Goal: Information Seeking & Learning: Learn about a topic

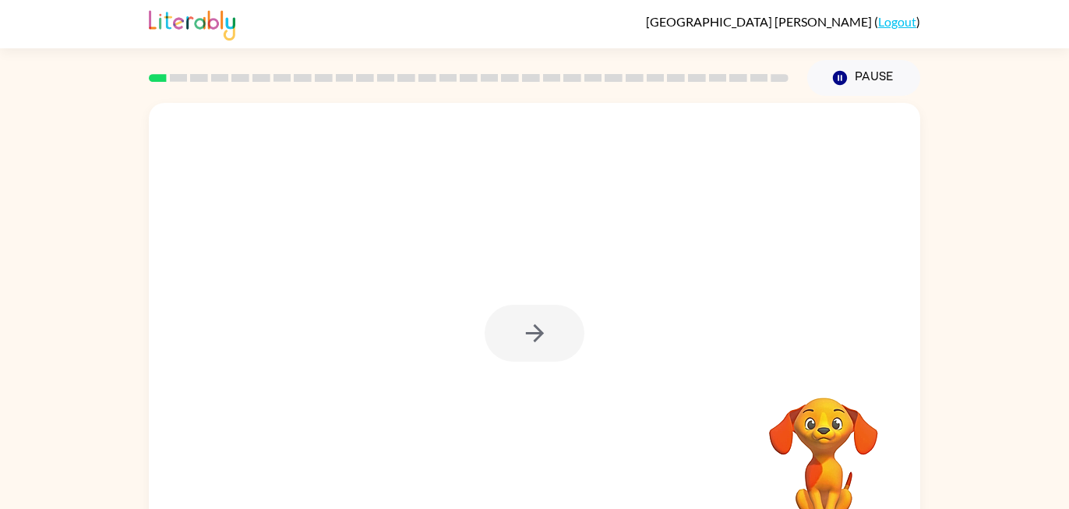
click at [554, 352] on div at bounding box center [535, 333] width 100 height 57
click at [554, 352] on button "button" at bounding box center [535, 333] width 100 height 57
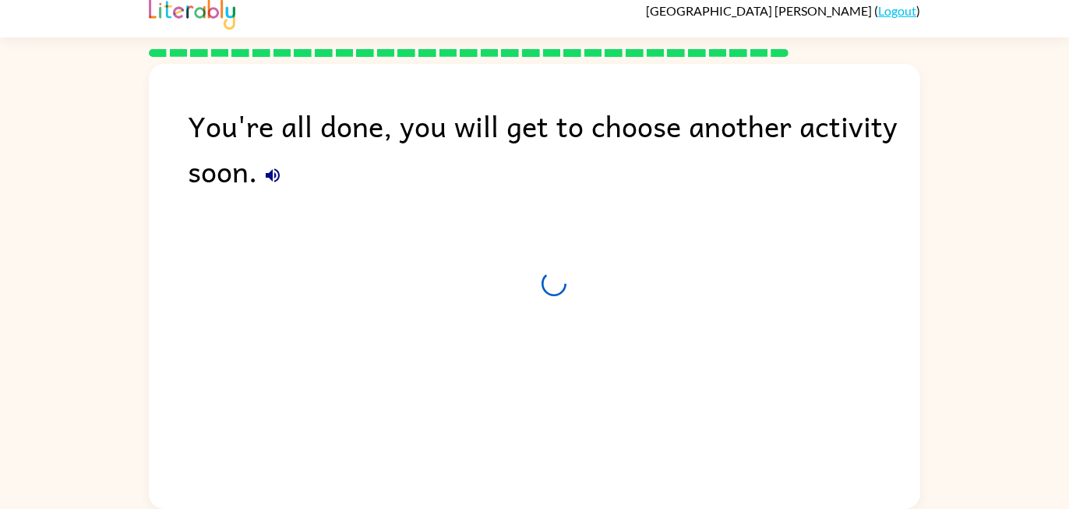
scroll to position [11, 0]
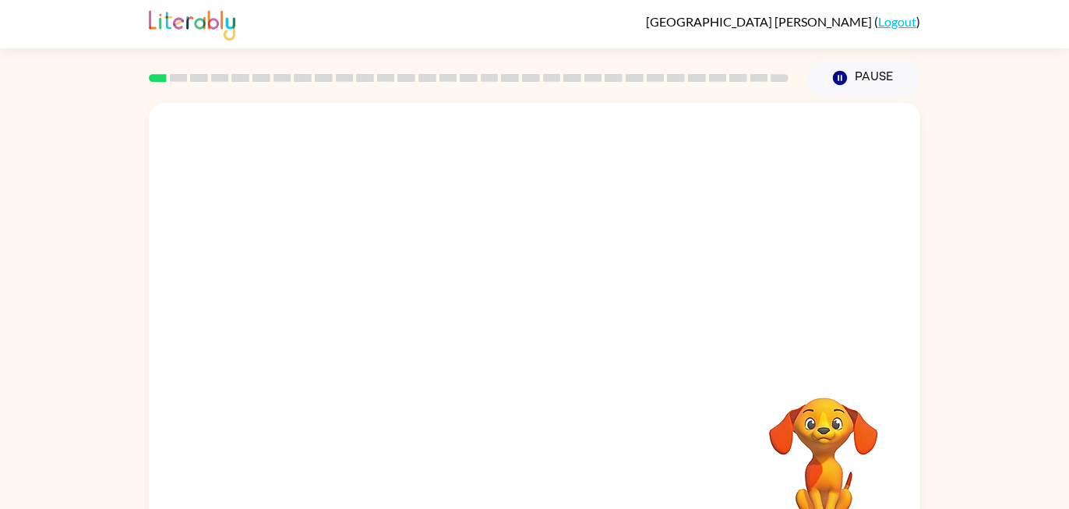
click at [368, 299] on video "Your browser must support playing .mp4 files to use Literably. Please try using…" at bounding box center [535, 234] width 772 height 262
click at [542, 338] on icon "button" at bounding box center [534, 333] width 27 height 27
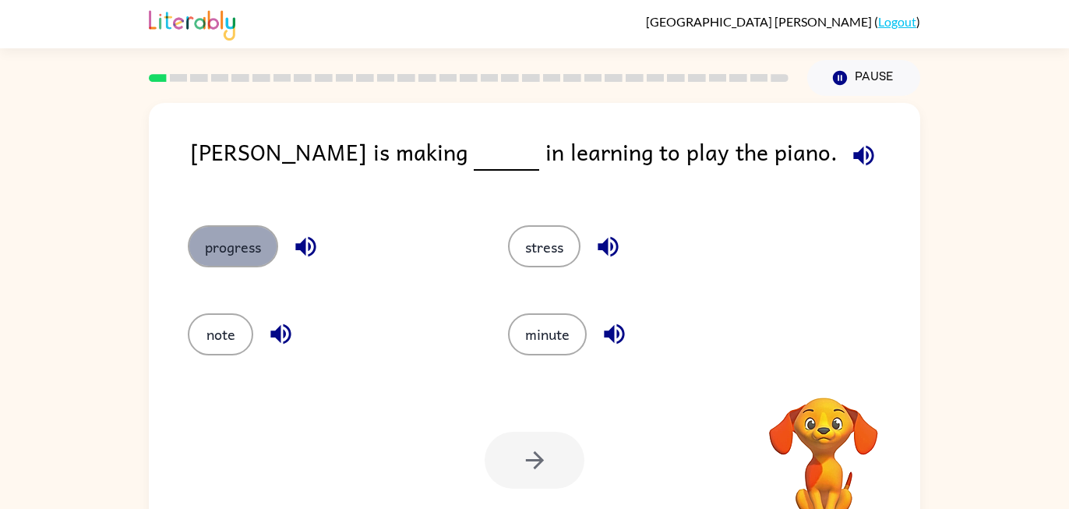
click at [244, 246] on button "progress" at bounding box center [233, 246] width 90 height 42
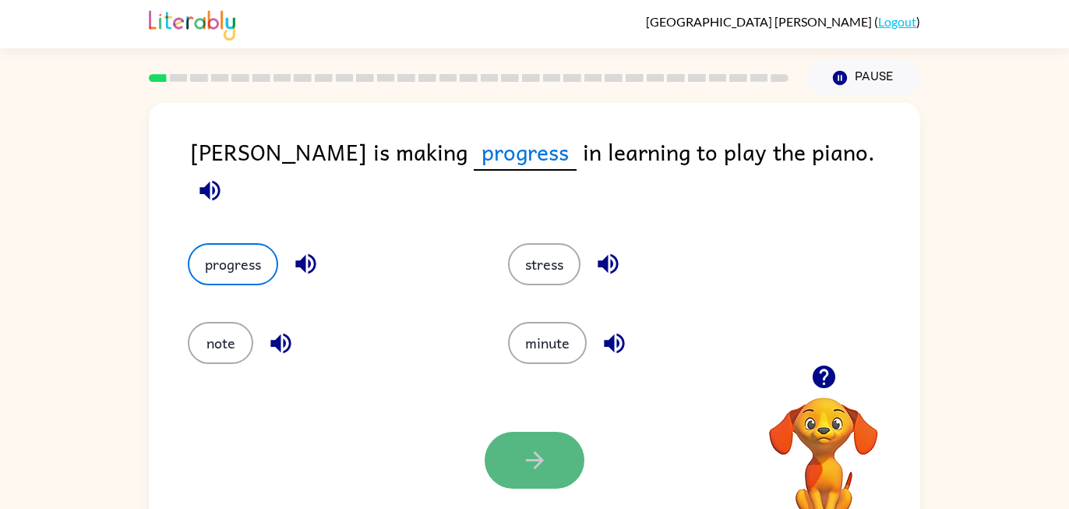
click at [496, 465] on button "button" at bounding box center [535, 460] width 100 height 57
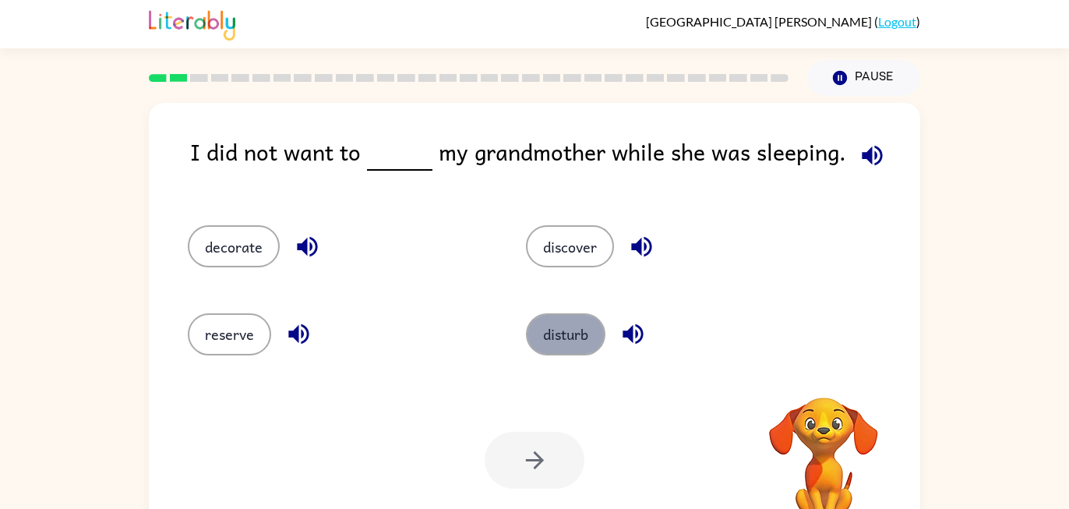
click at [562, 345] on button "disturb" at bounding box center [566, 334] width 80 height 42
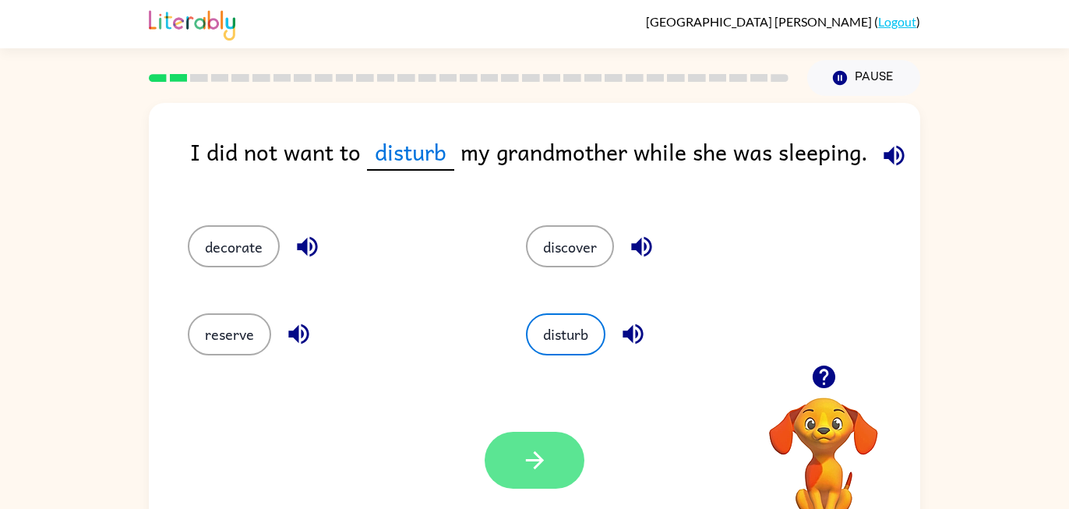
click at [538, 448] on icon "button" at bounding box center [534, 460] width 27 height 27
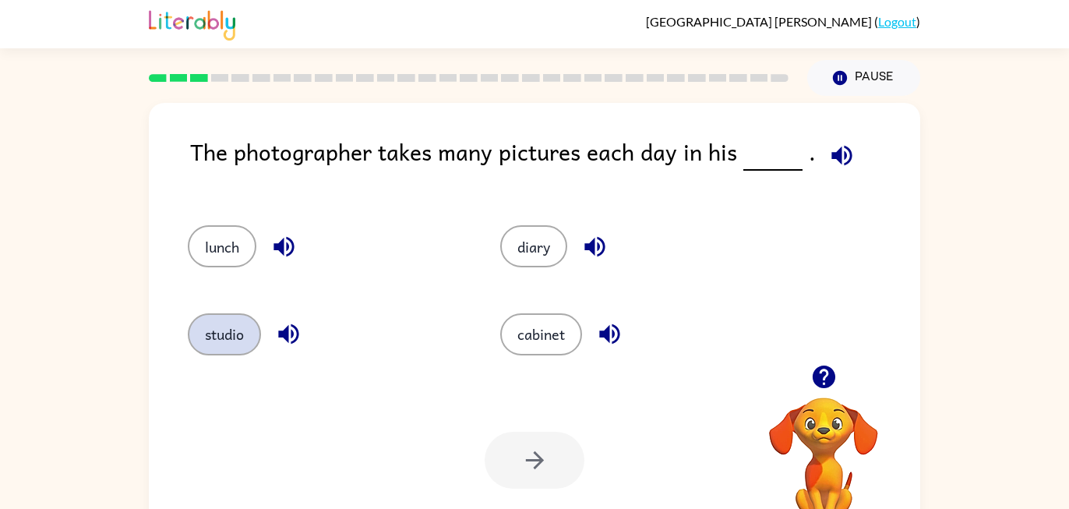
click at [235, 343] on button "studio" at bounding box center [224, 334] width 73 height 42
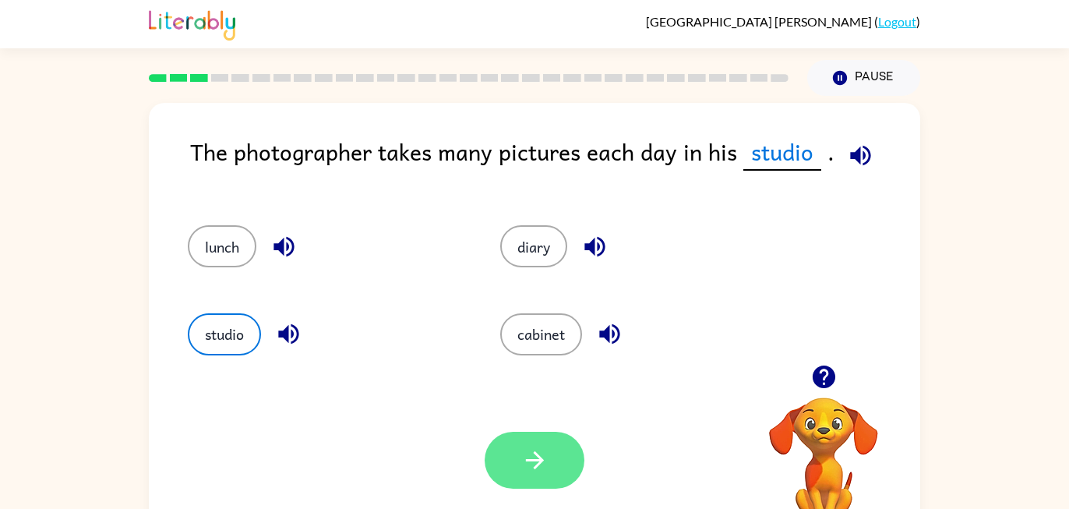
click at [558, 476] on button "button" at bounding box center [535, 460] width 100 height 57
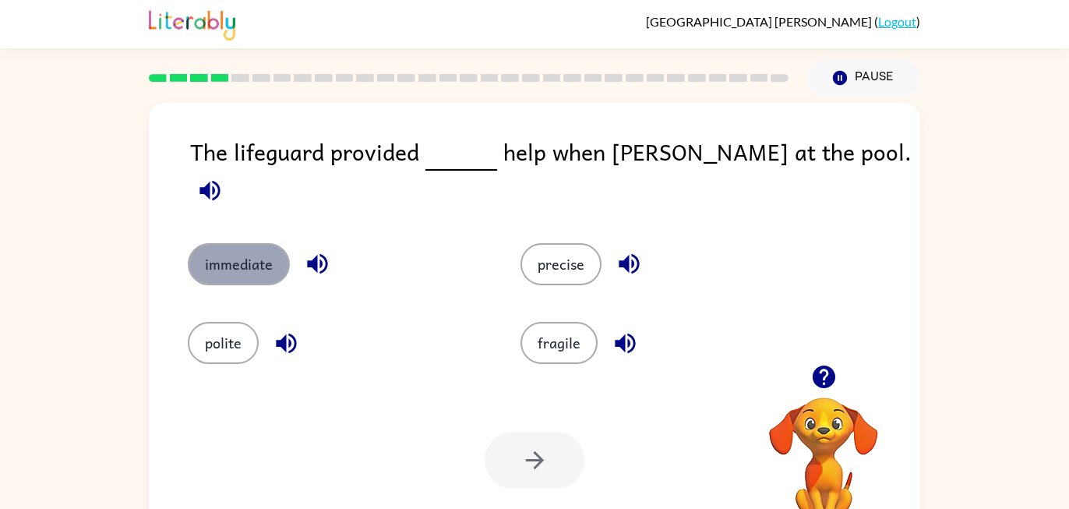
click at [261, 245] on button "immediate" at bounding box center [239, 264] width 102 height 42
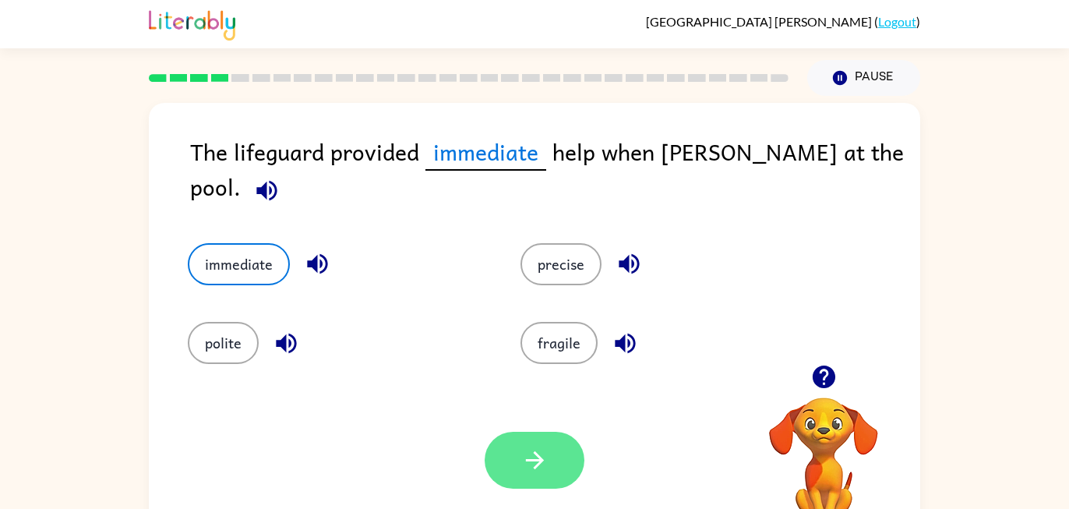
click at [523, 474] on button "button" at bounding box center [535, 460] width 100 height 57
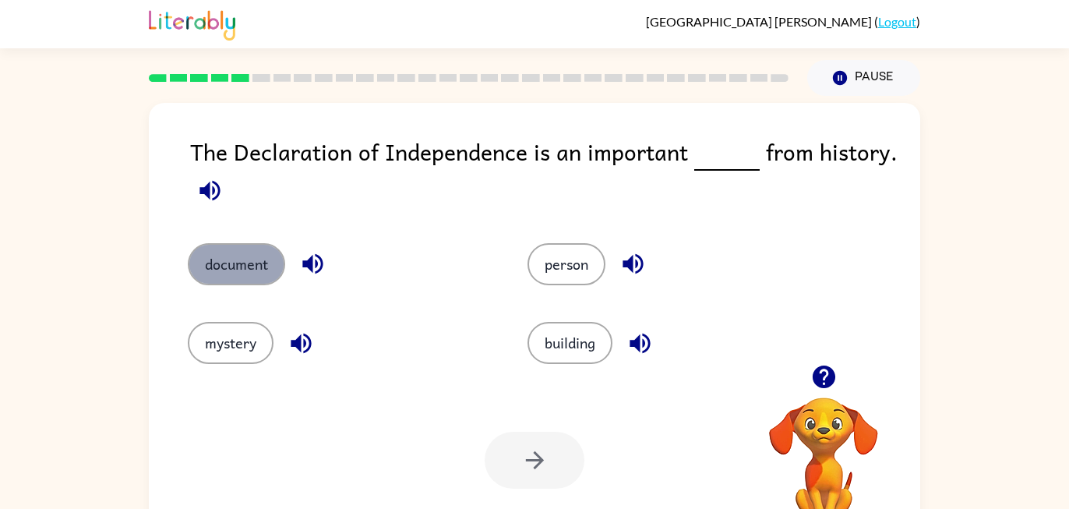
click at [227, 281] on button "document" at bounding box center [236, 264] width 97 height 42
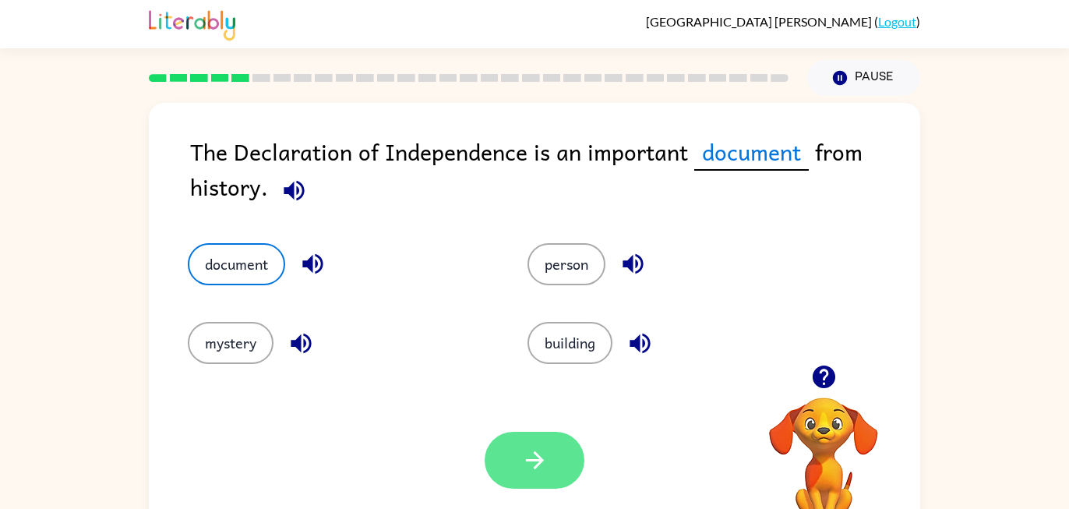
click at [504, 462] on button "button" at bounding box center [535, 460] width 100 height 57
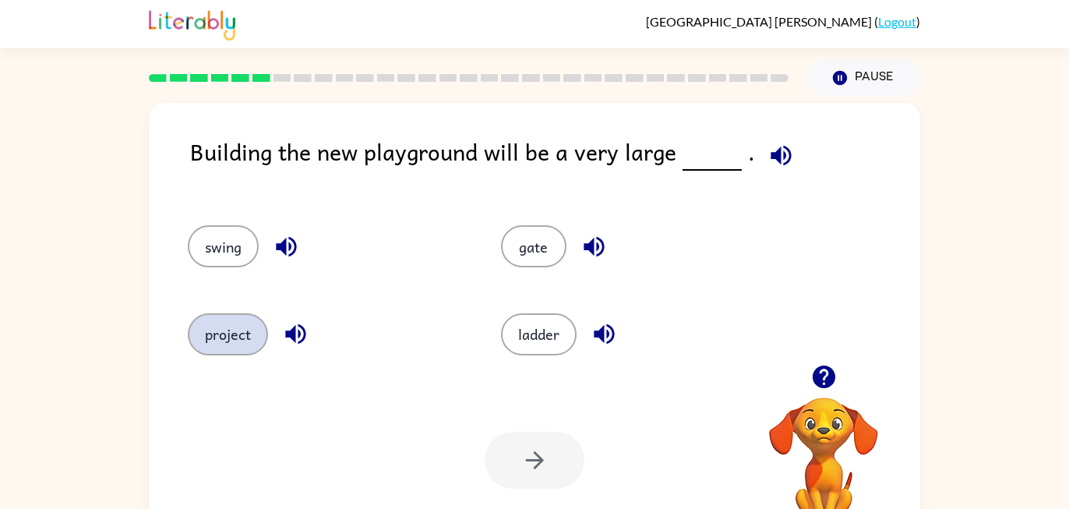
click at [225, 329] on button "project" at bounding box center [228, 334] width 80 height 42
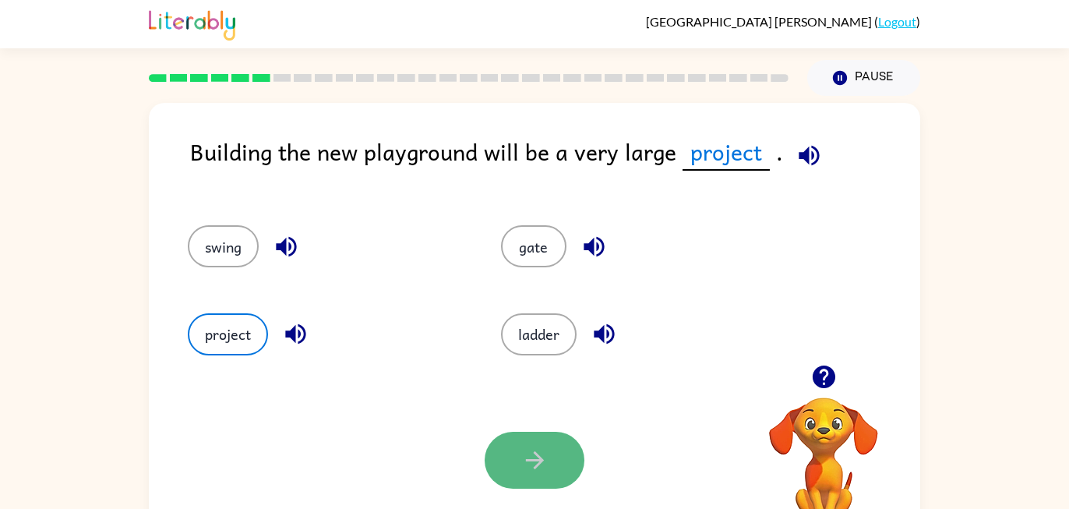
click at [533, 454] on icon "button" at bounding box center [534, 460] width 27 height 27
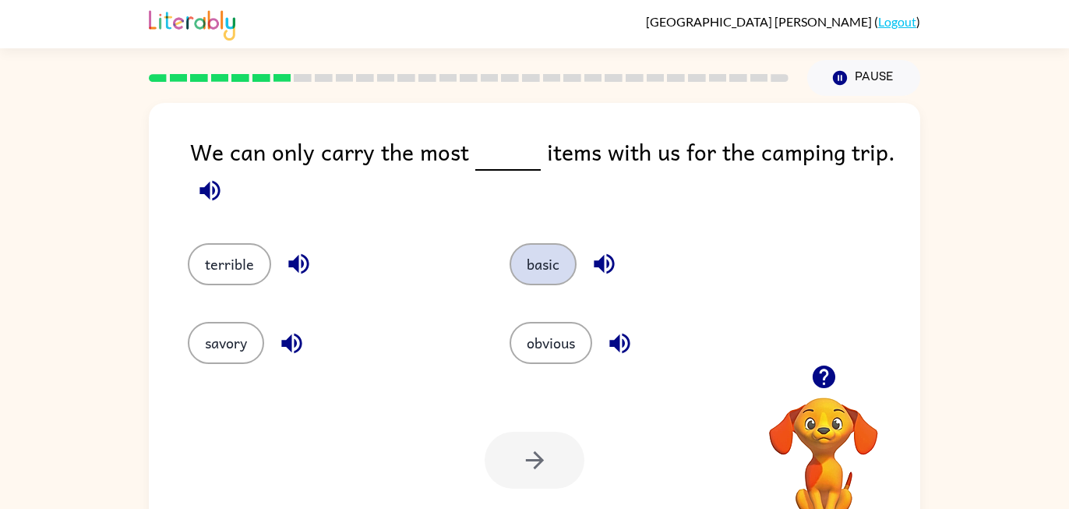
click at [553, 271] on button "basic" at bounding box center [543, 264] width 67 height 42
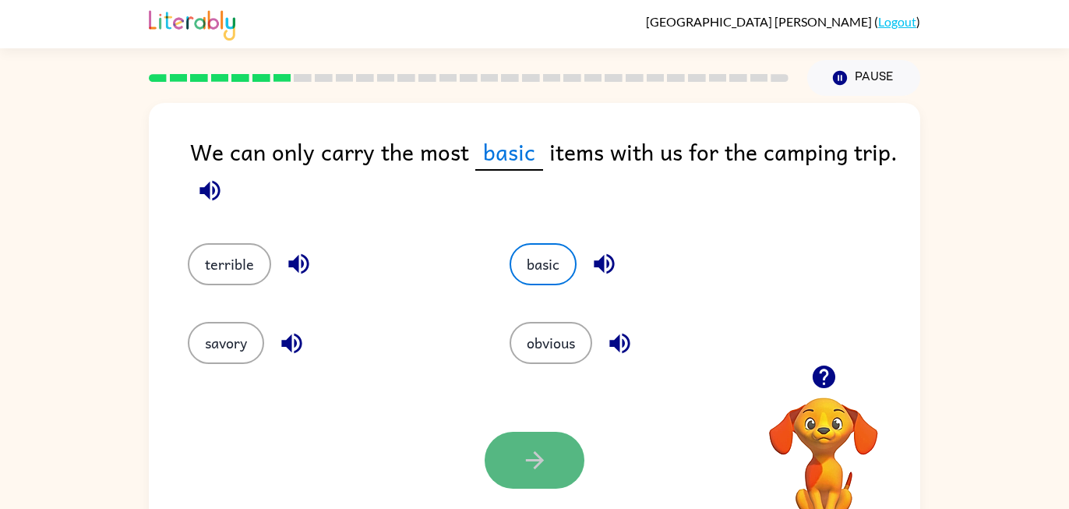
click at [543, 468] on icon "button" at bounding box center [534, 460] width 27 height 27
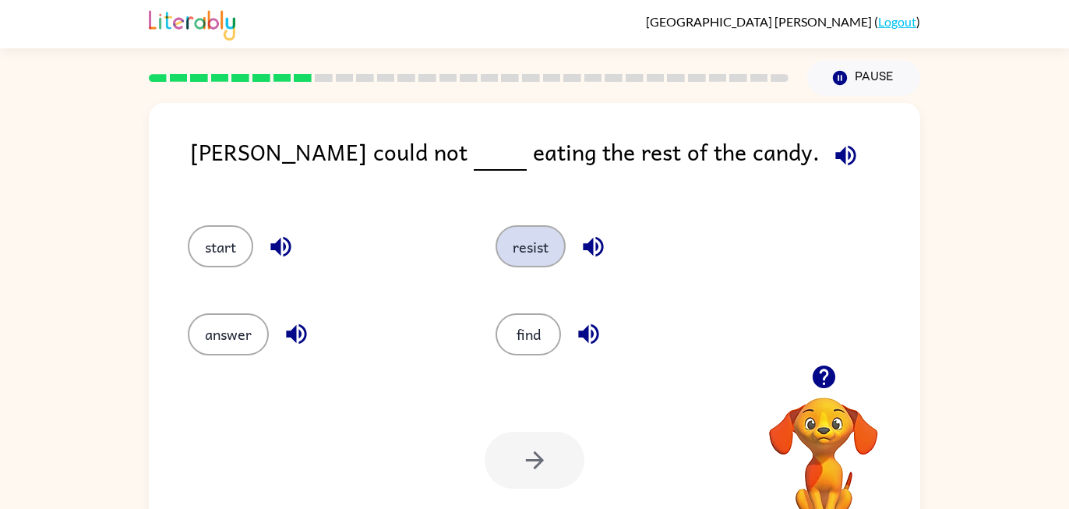
click at [522, 241] on button "resist" at bounding box center [531, 246] width 70 height 42
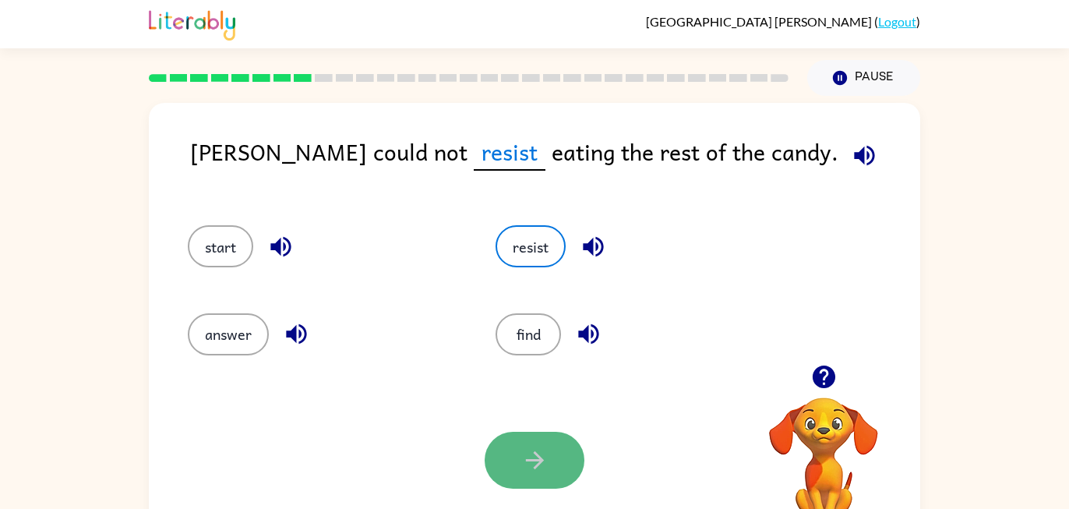
click at [519, 465] on button "button" at bounding box center [535, 460] width 100 height 57
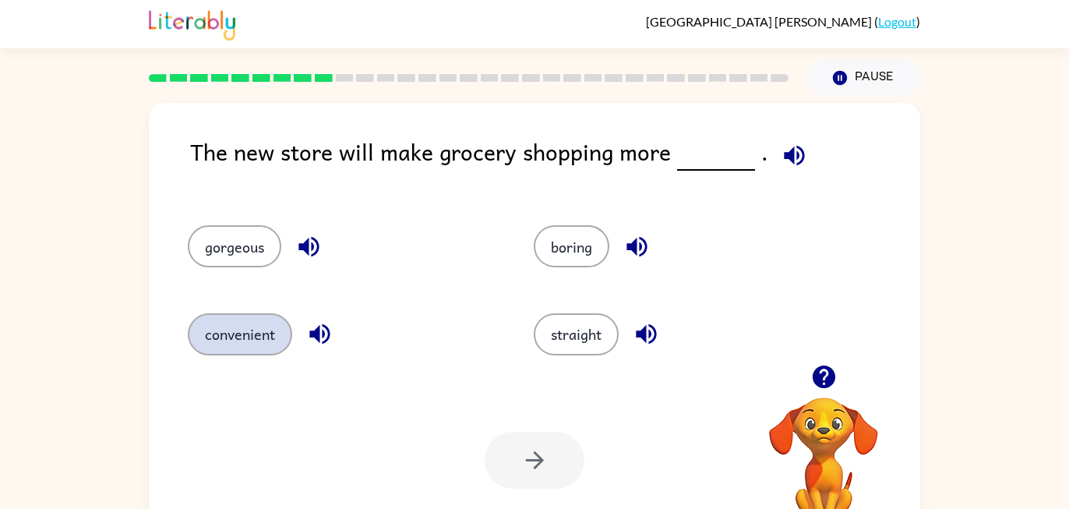
click at [267, 338] on button "convenient" at bounding box center [240, 334] width 104 height 42
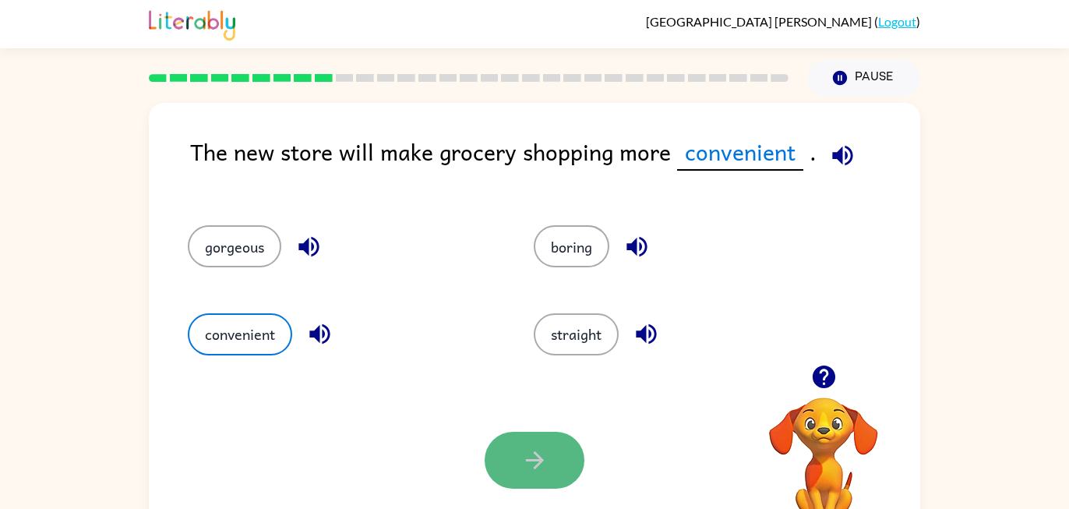
click at [508, 479] on button "button" at bounding box center [535, 460] width 100 height 57
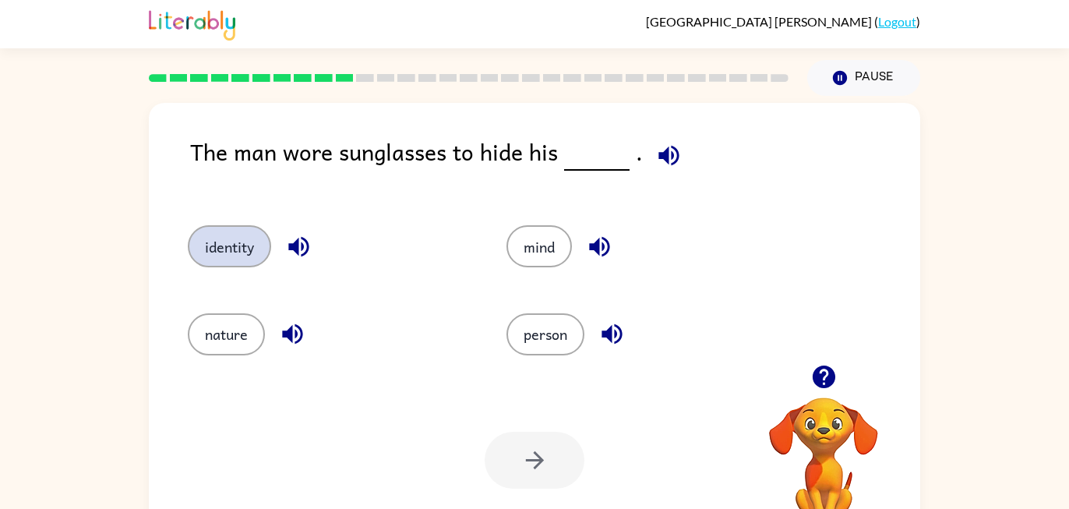
click at [240, 257] on button "identity" at bounding box center [229, 246] width 83 height 42
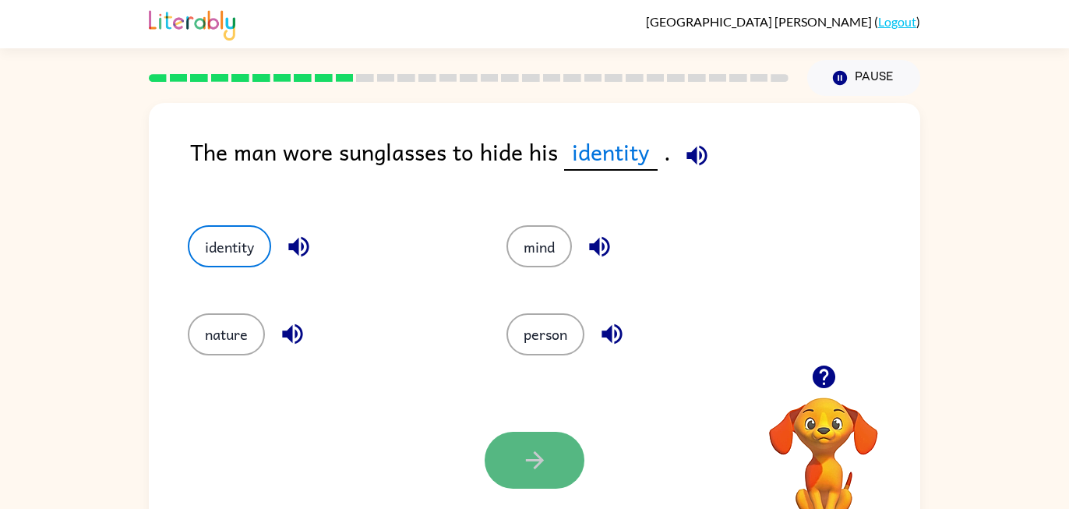
click at [508, 460] on button "button" at bounding box center [535, 460] width 100 height 57
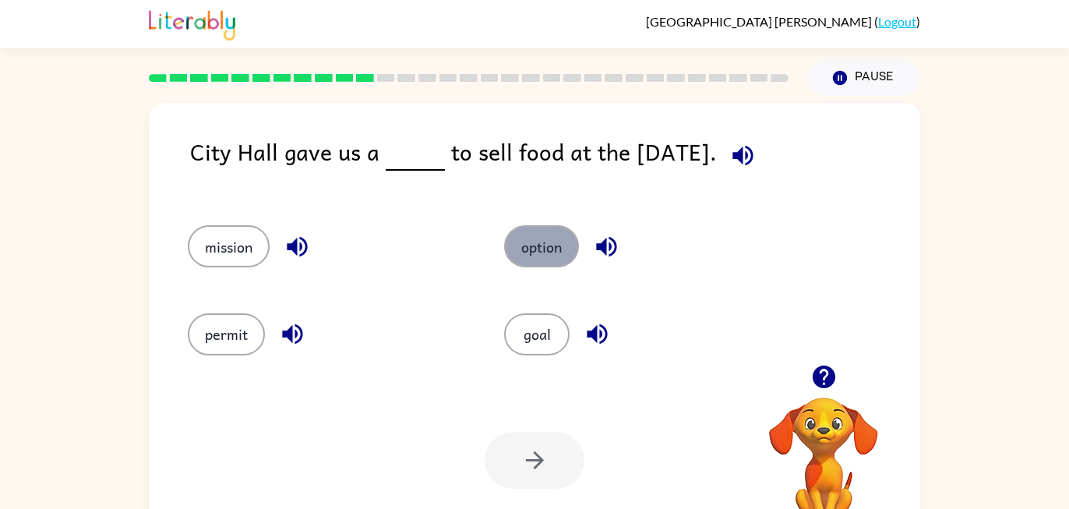
click at [537, 245] on button "option" at bounding box center [541, 246] width 75 height 42
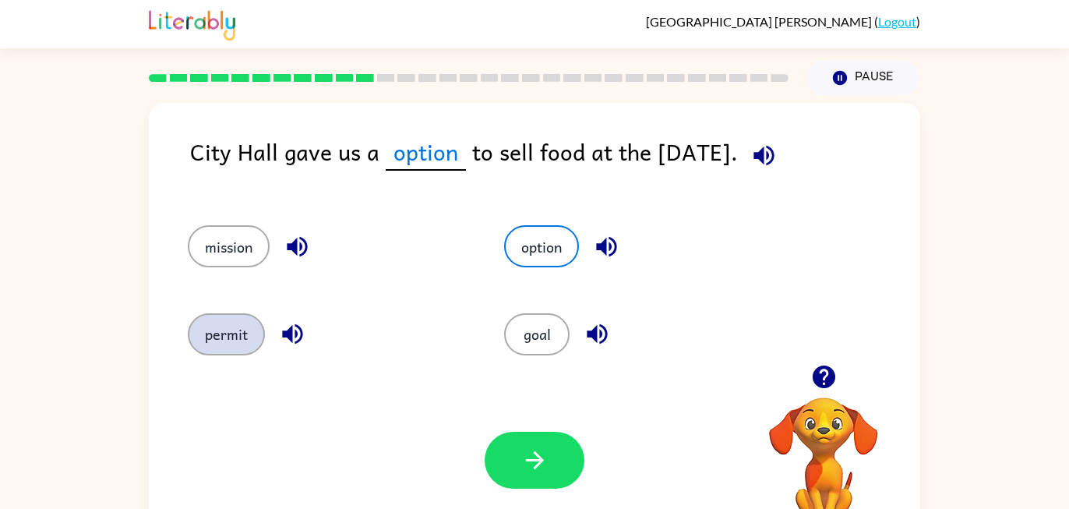
click at [226, 337] on button "permit" at bounding box center [226, 334] width 77 height 42
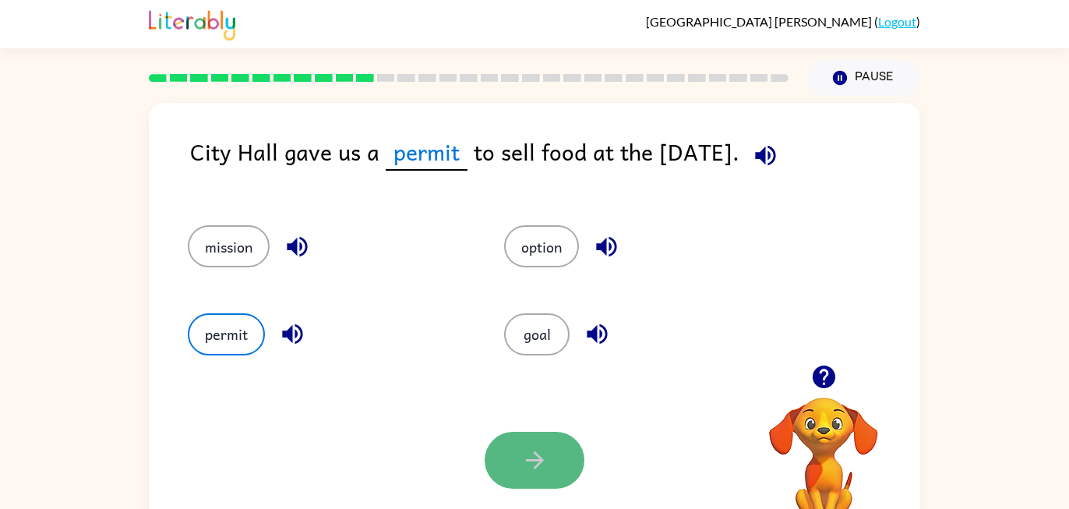
click at [546, 461] on icon "button" at bounding box center [534, 460] width 27 height 27
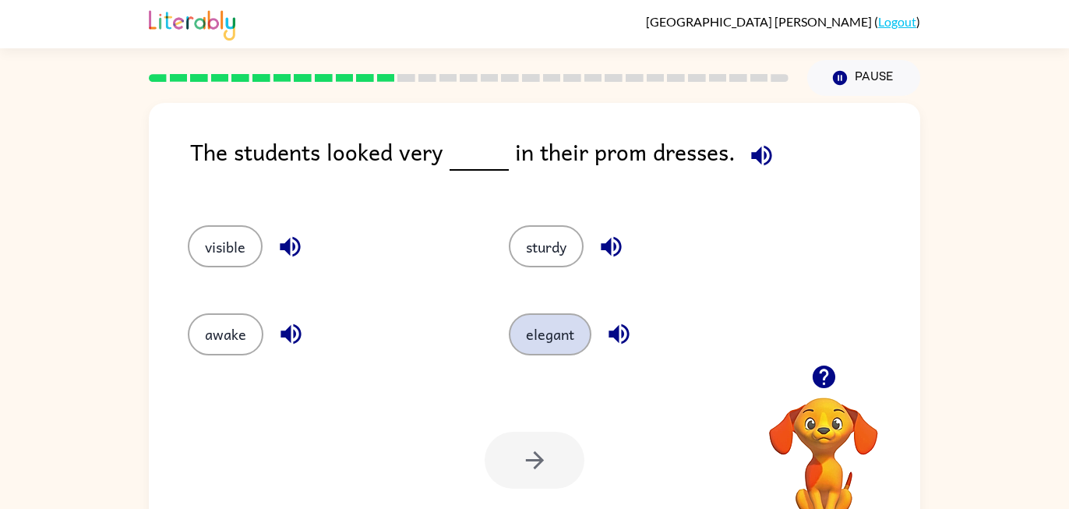
click at [565, 352] on button "elegant" at bounding box center [550, 334] width 83 height 42
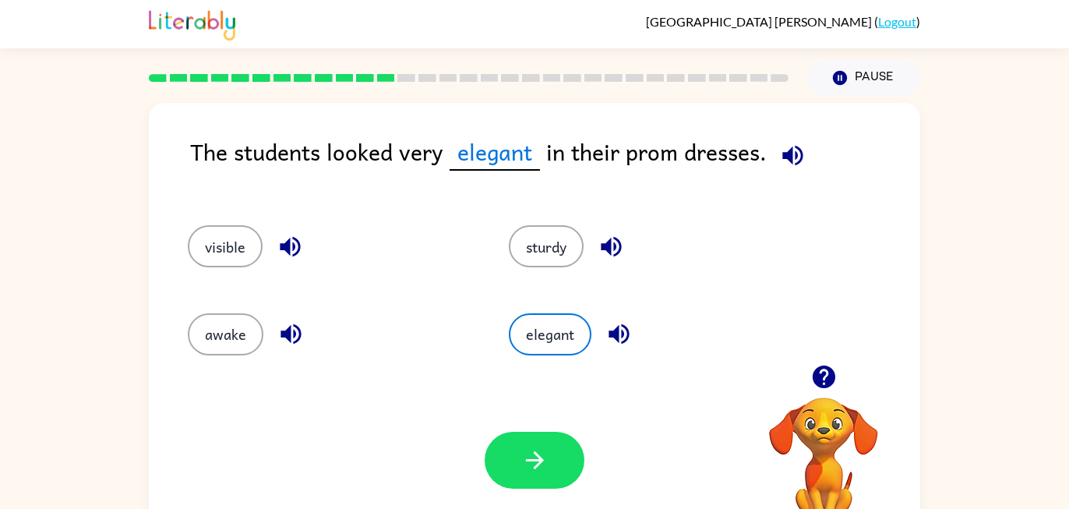
click at [562, 489] on div "Your browser must support playing .mp4 files to use Literably. Please try using…" at bounding box center [535, 460] width 772 height 175
click at [550, 461] on button "button" at bounding box center [535, 460] width 100 height 57
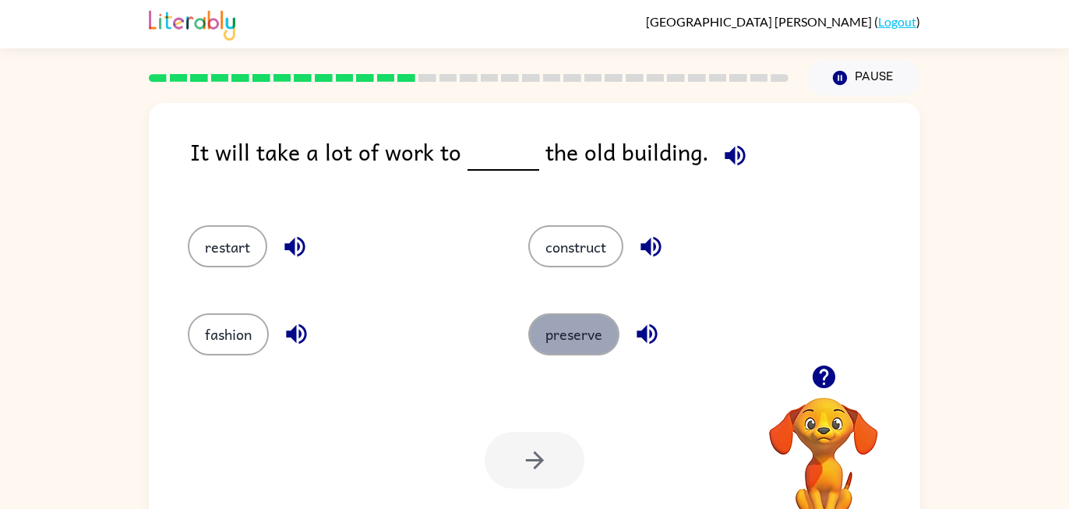
click at [592, 321] on button "preserve" at bounding box center [573, 334] width 91 height 42
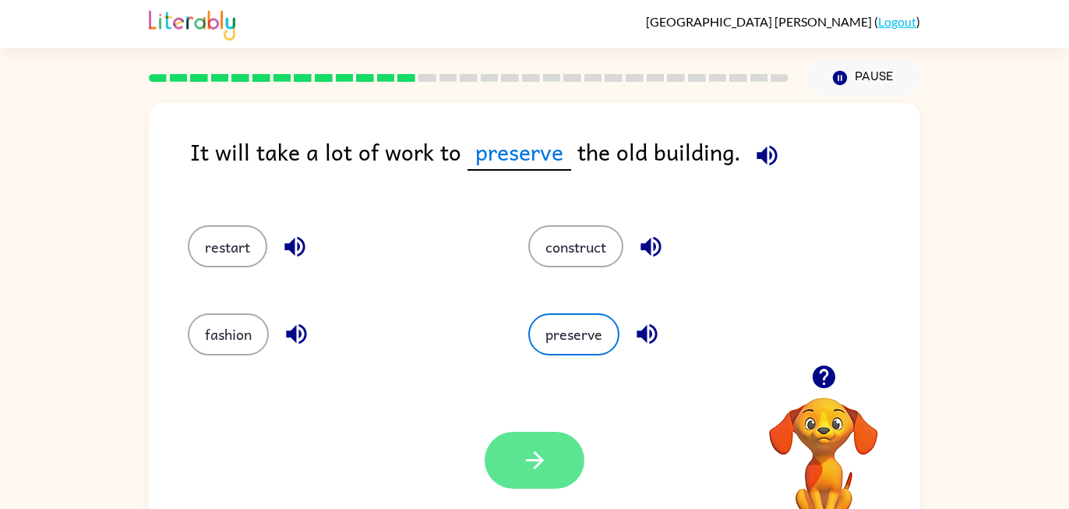
click at [537, 467] on icon "button" at bounding box center [534, 460] width 27 height 27
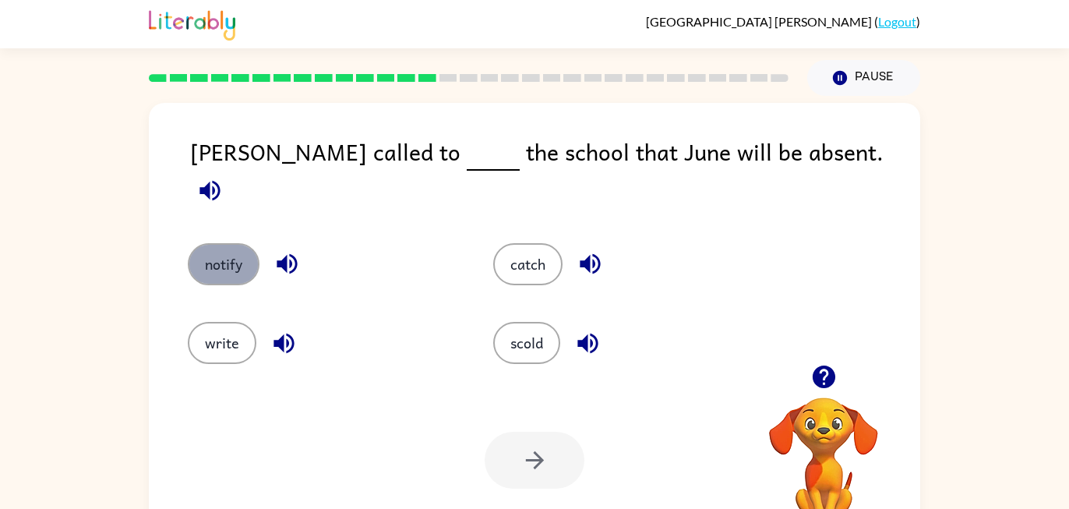
click at [218, 246] on button "notify" at bounding box center [224, 264] width 72 height 42
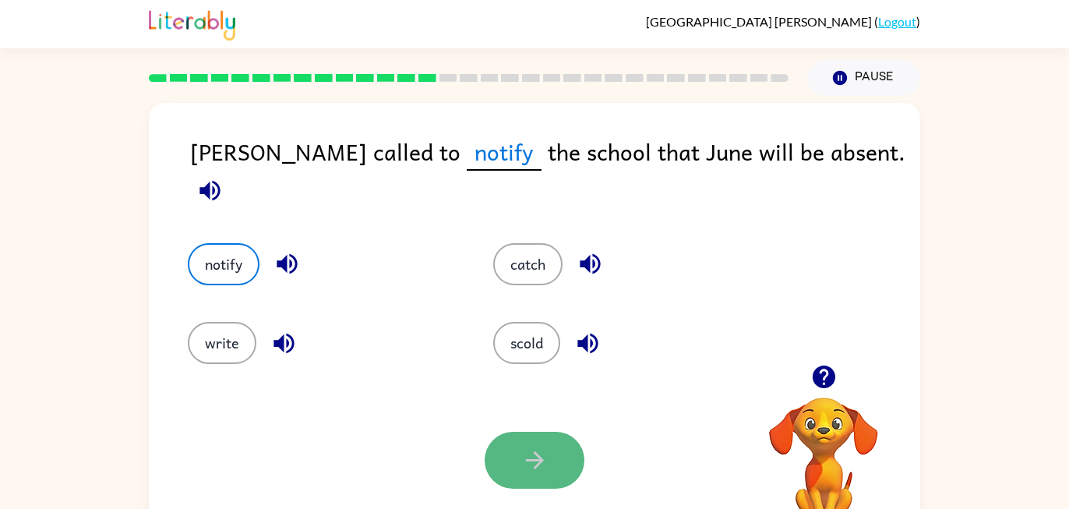
click at [539, 440] on button "button" at bounding box center [535, 460] width 100 height 57
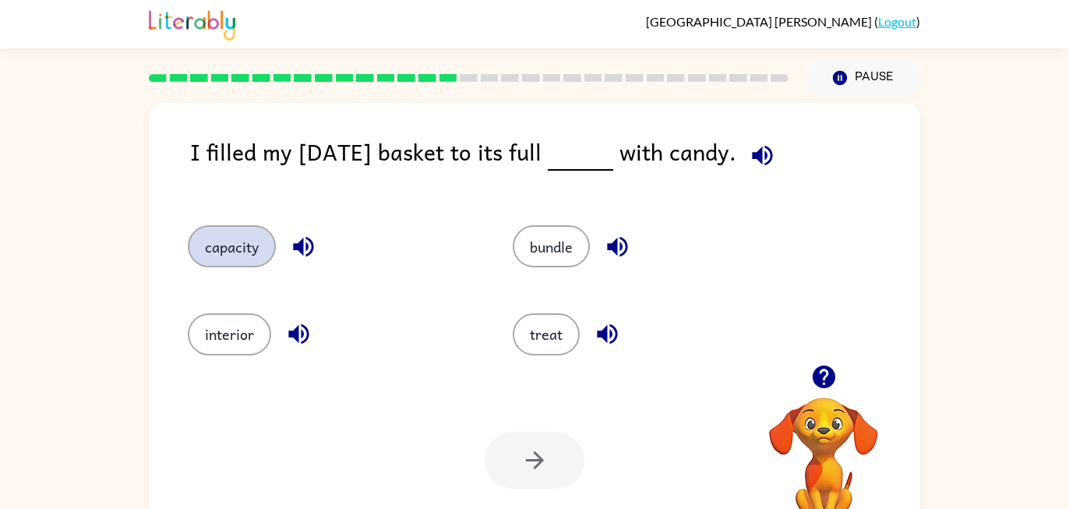
click at [251, 247] on button "capacity" at bounding box center [232, 246] width 88 height 42
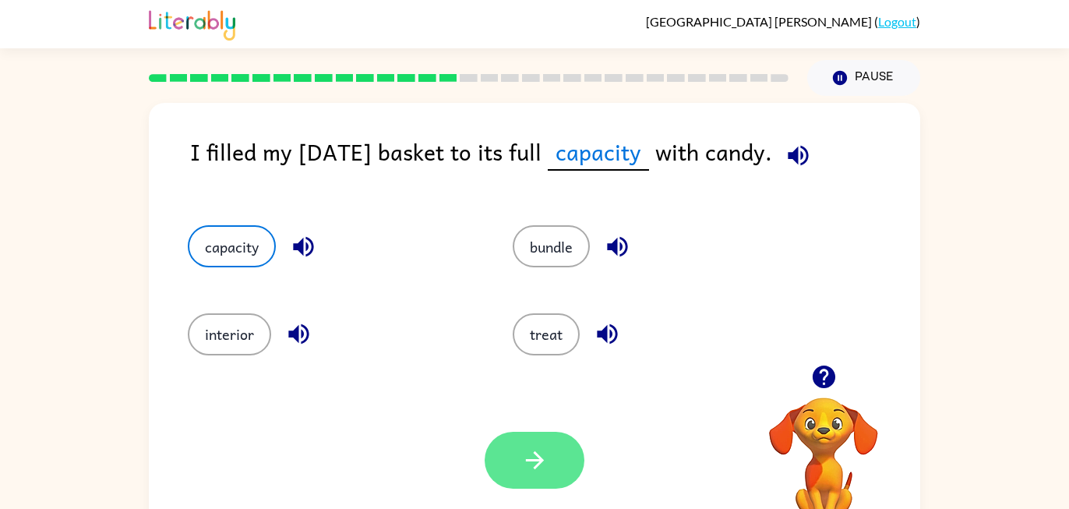
click at [519, 475] on button "button" at bounding box center [535, 460] width 100 height 57
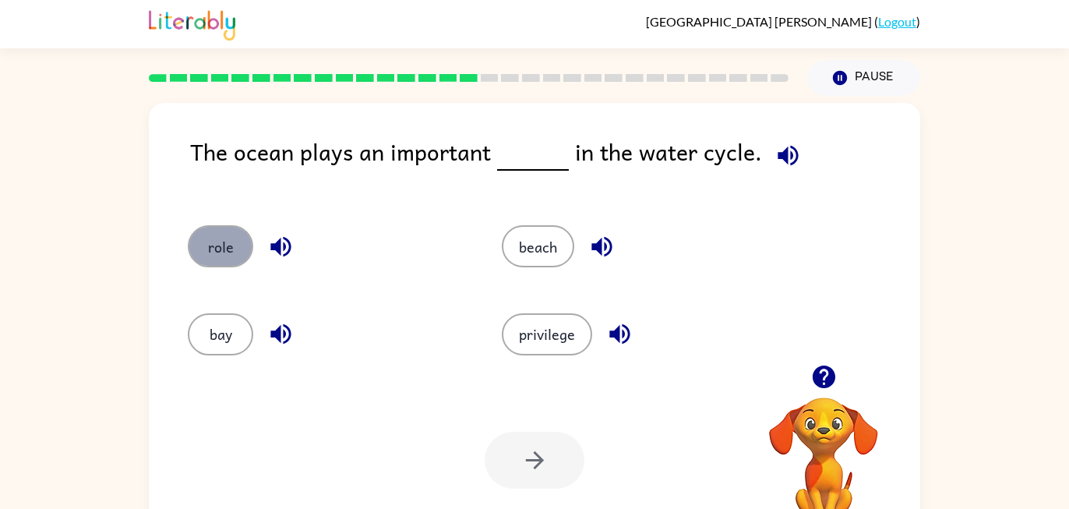
click at [207, 231] on button "role" at bounding box center [220, 246] width 65 height 42
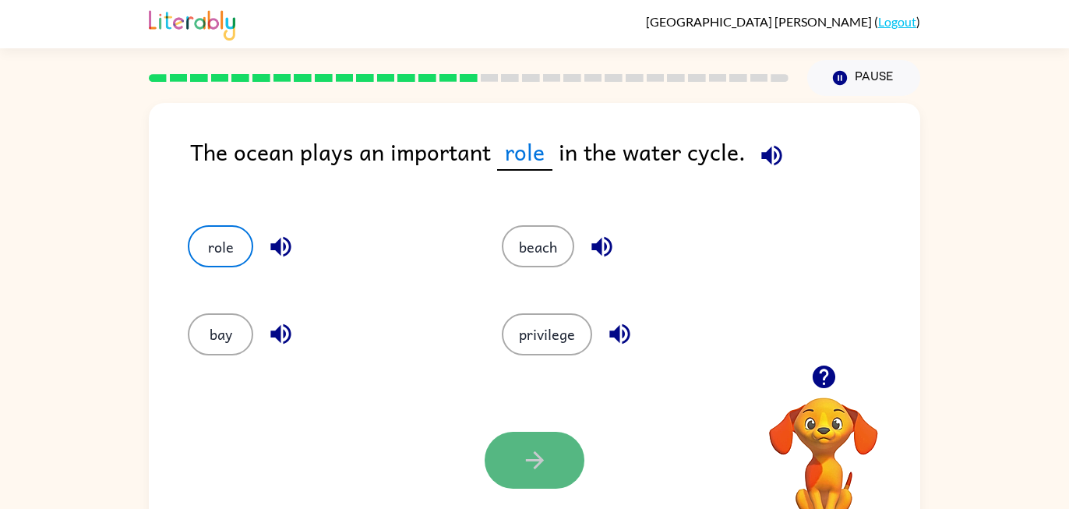
click at [518, 440] on button "button" at bounding box center [535, 460] width 100 height 57
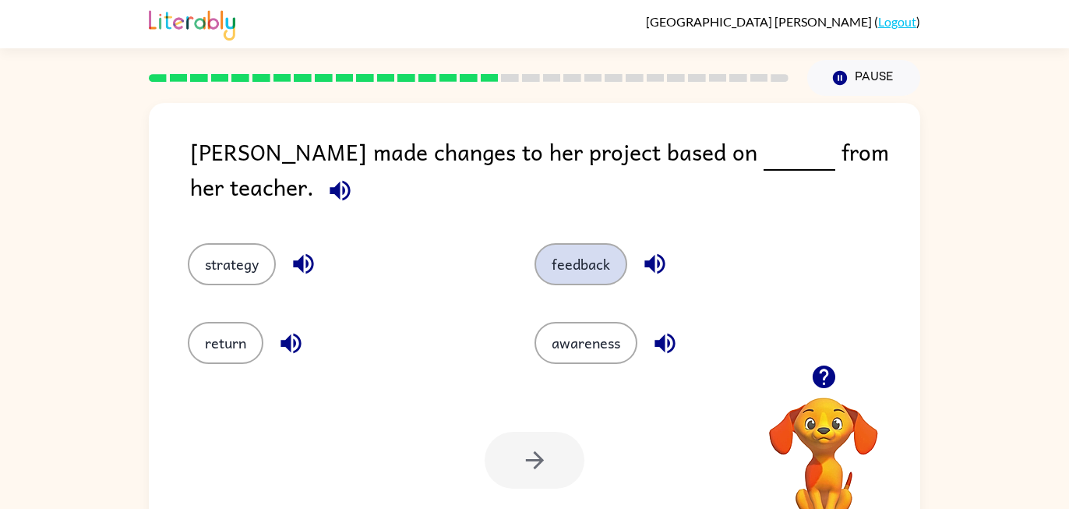
click at [560, 246] on button "feedback" at bounding box center [581, 264] width 93 height 42
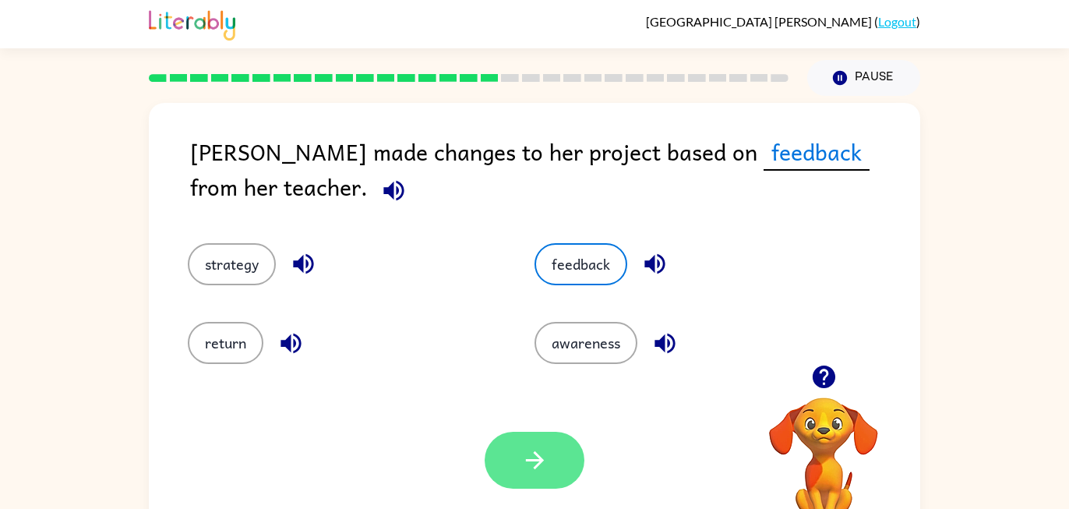
click at [544, 480] on button "button" at bounding box center [535, 460] width 100 height 57
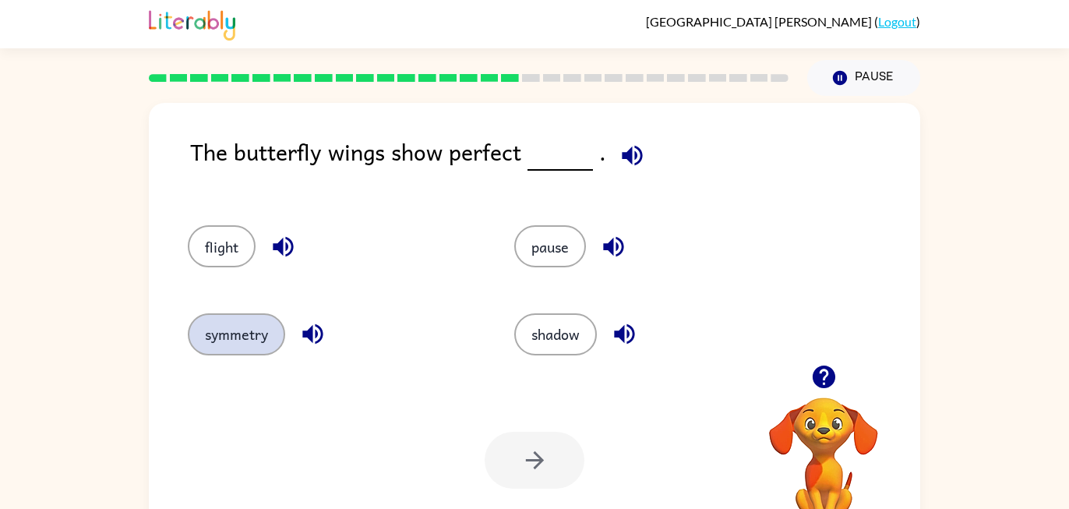
click at [260, 337] on button "symmetry" at bounding box center [236, 334] width 97 height 42
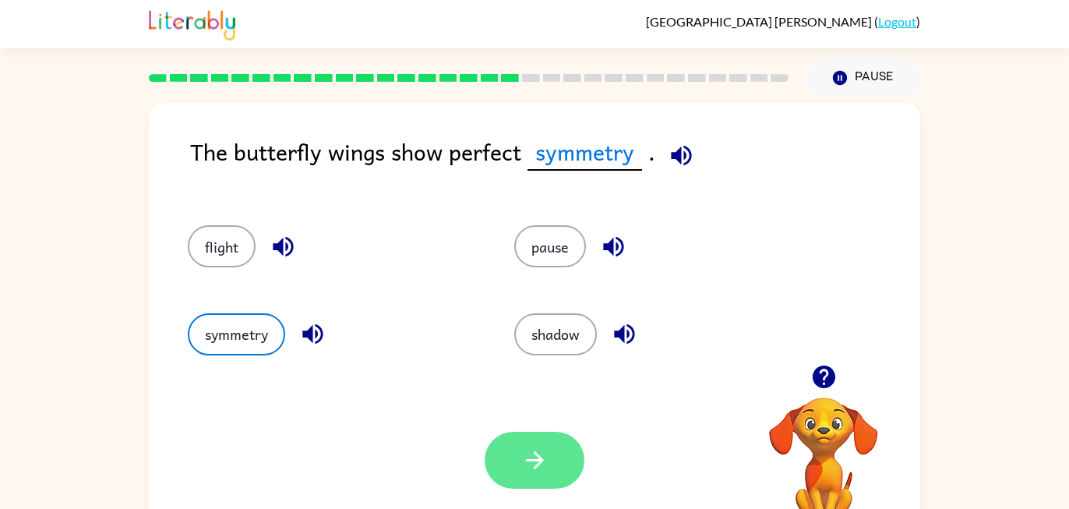
click at [525, 482] on button "button" at bounding box center [535, 460] width 100 height 57
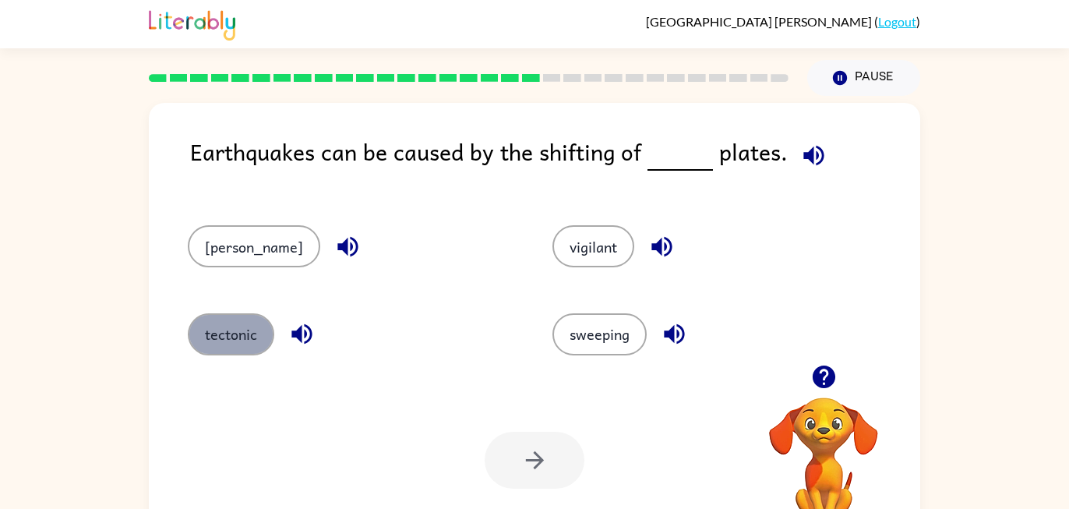
click at [235, 346] on button "tectonic" at bounding box center [231, 334] width 87 height 42
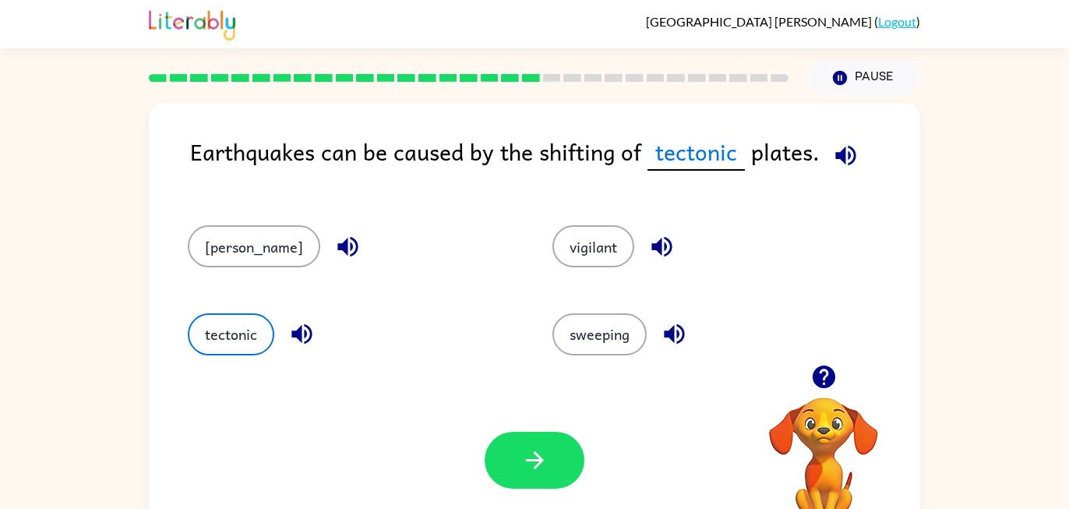
click at [456, 468] on div "Your browser must support playing .mp4 files to use Literably. Please try using…" at bounding box center [535, 460] width 772 height 175
click at [491, 468] on button "button" at bounding box center [535, 460] width 100 height 57
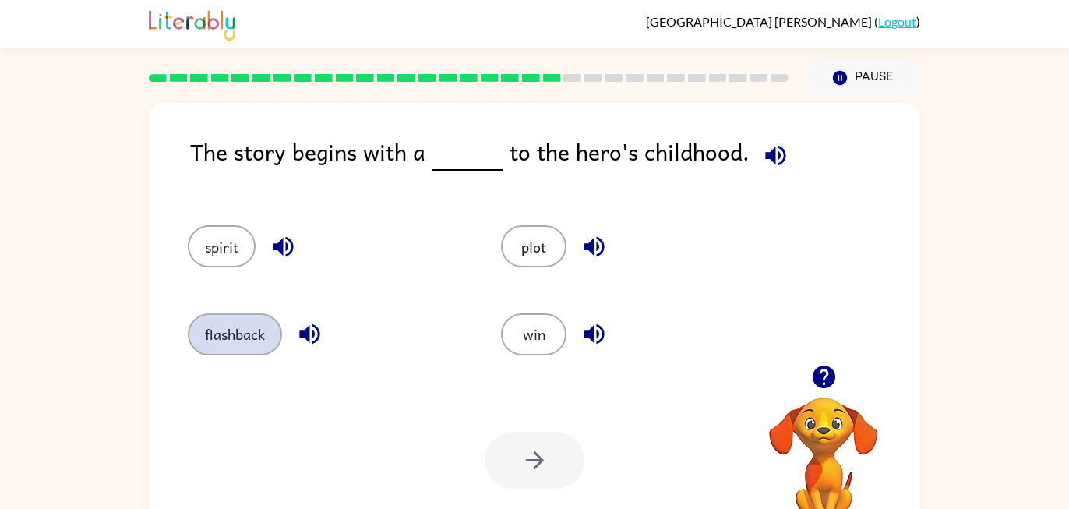
click at [246, 328] on button "flashback" at bounding box center [235, 334] width 94 height 42
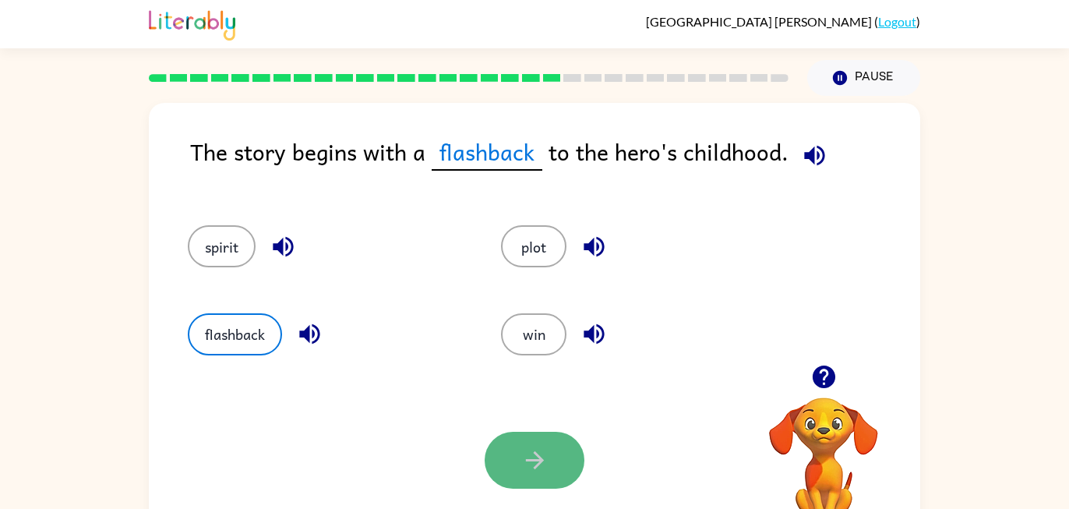
click at [499, 455] on button "button" at bounding box center [535, 460] width 100 height 57
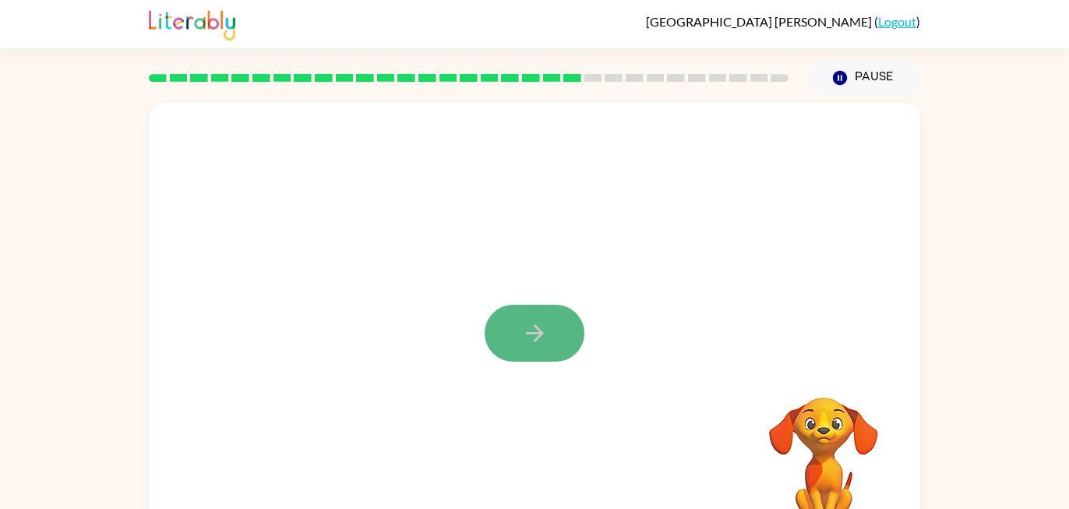
click at [517, 336] on button "button" at bounding box center [535, 333] width 100 height 57
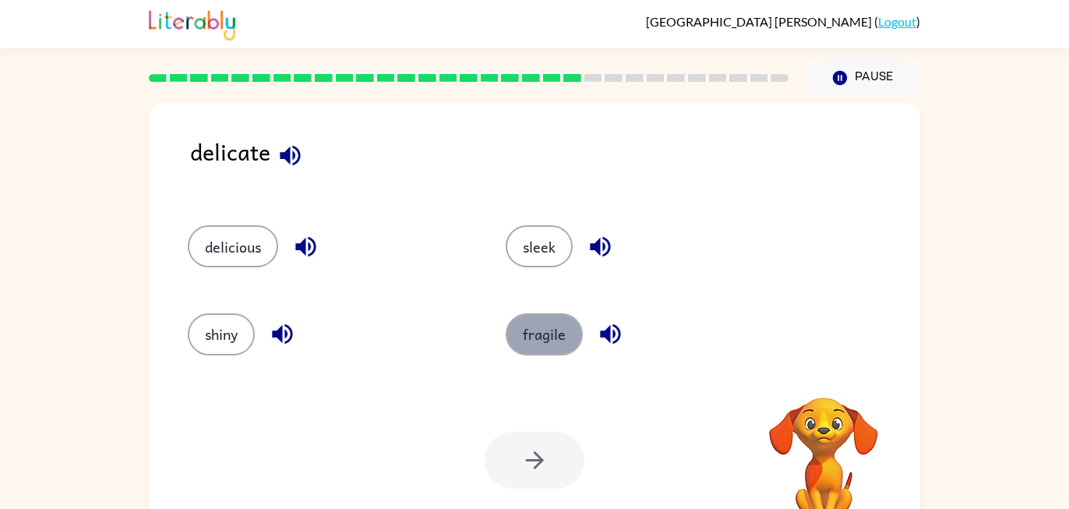
click at [560, 348] on button "fragile" at bounding box center [544, 334] width 77 height 42
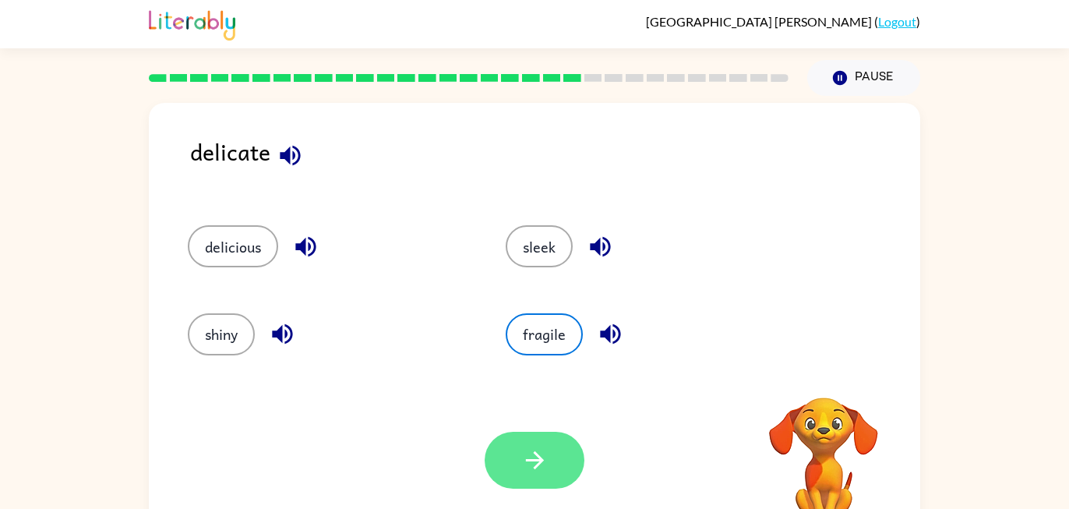
click at [560, 447] on button "button" at bounding box center [535, 460] width 100 height 57
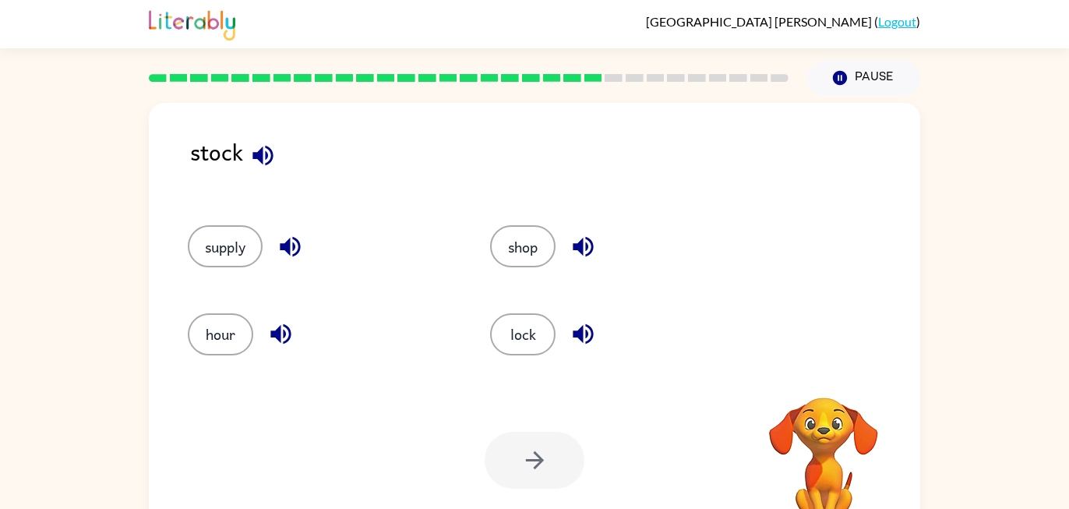
click at [244, 222] on div "supply" at bounding box center [309, 239] width 302 height 87
click at [243, 272] on div "supply" at bounding box center [309, 239] width 302 height 87
click at [240, 242] on button "supply" at bounding box center [225, 246] width 75 height 42
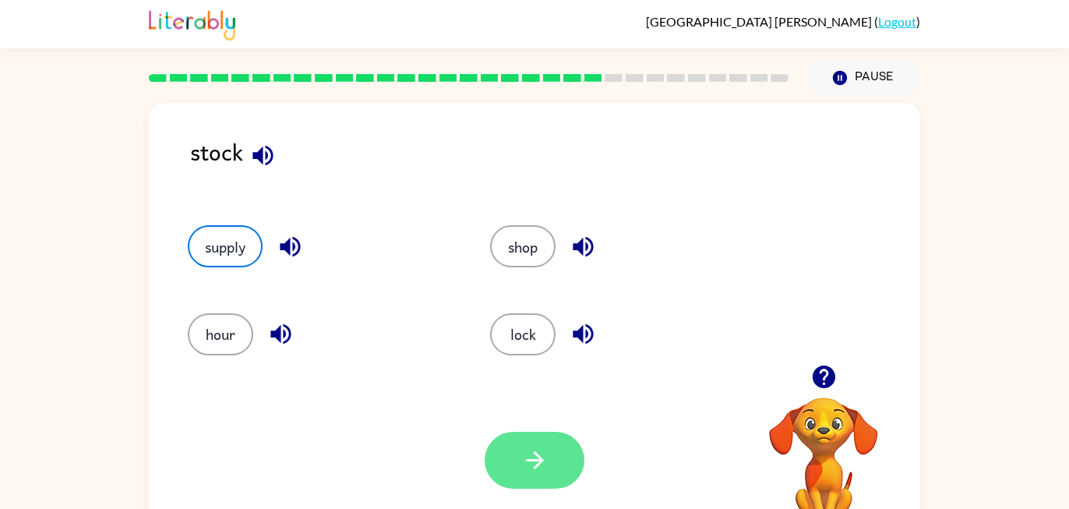
click at [540, 483] on button "button" at bounding box center [535, 460] width 100 height 57
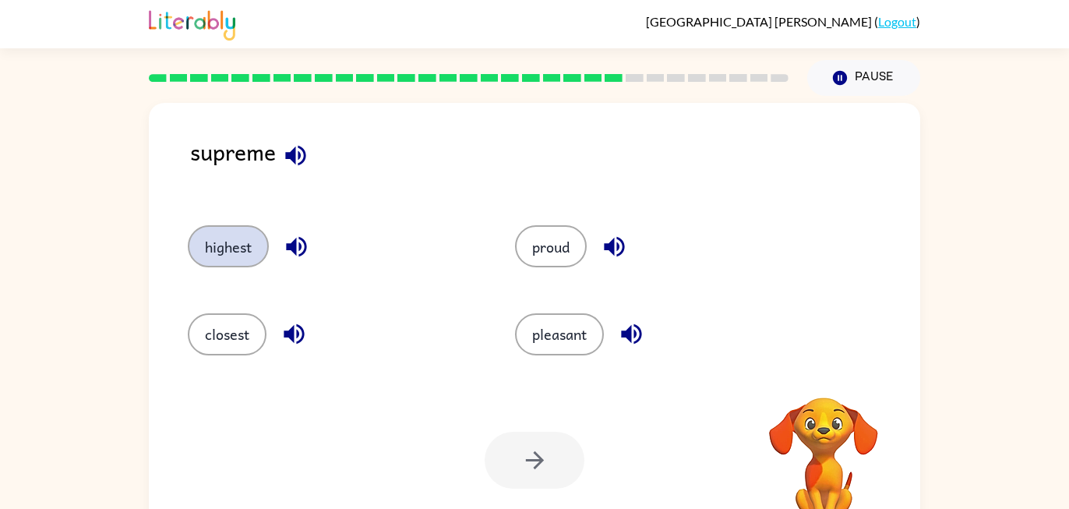
click at [253, 242] on button "highest" at bounding box center [228, 246] width 81 height 42
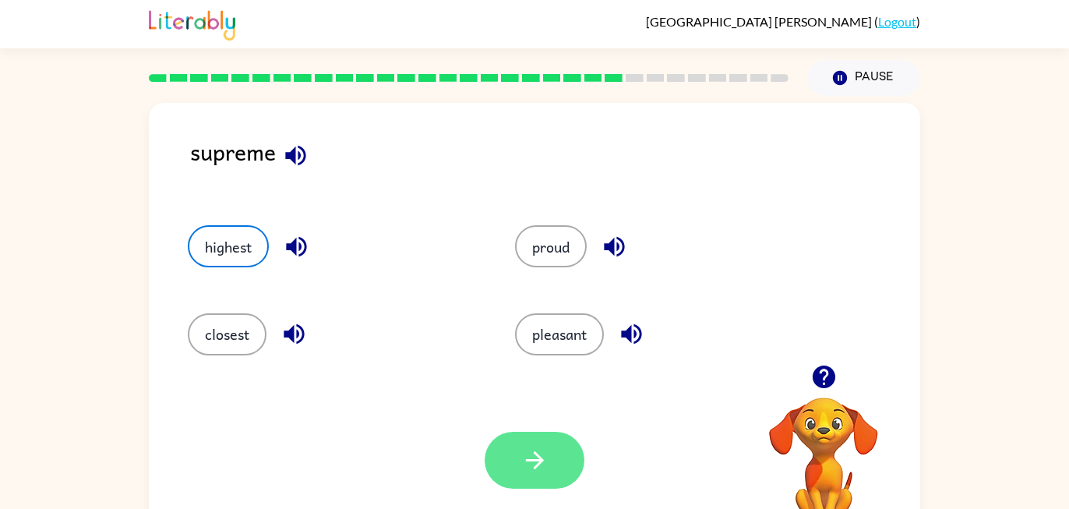
click at [537, 457] on icon "button" at bounding box center [534, 460] width 18 height 18
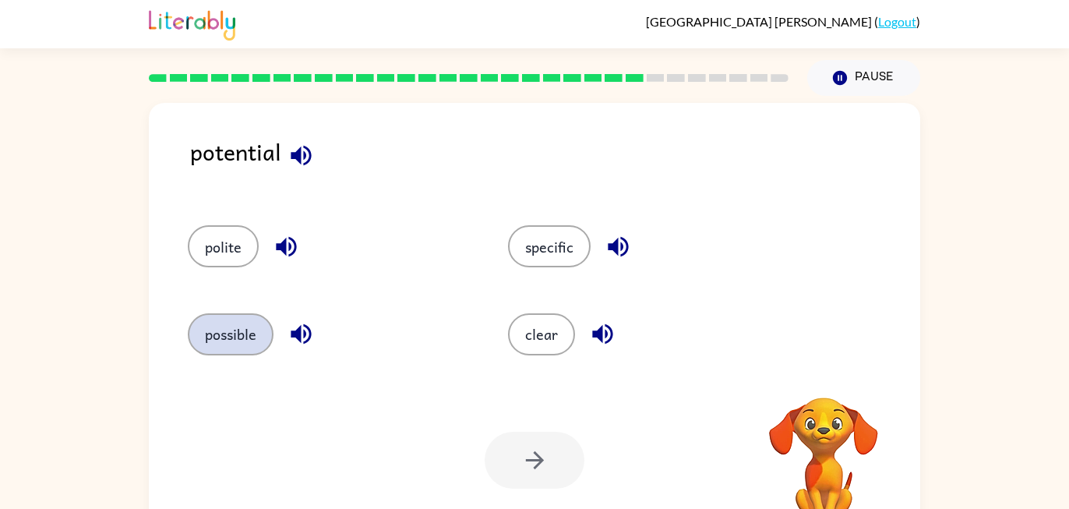
click at [249, 337] on button "possible" at bounding box center [231, 334] width 86 height 42
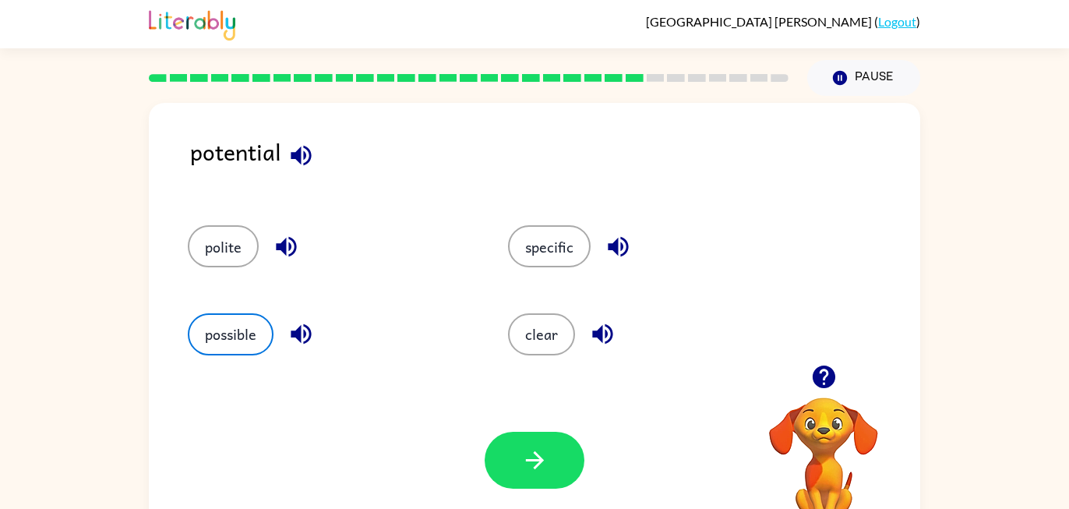
click at [496, 455] on button "button" at bounding box center [535, 460] width 100 height 57
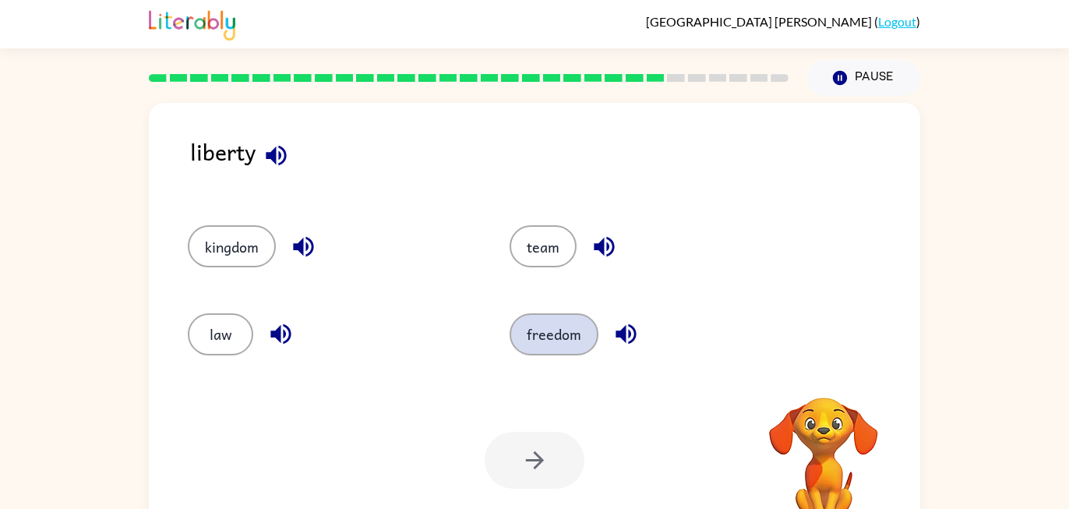
click at [531, 333] on button "freedom" at bounding box center [554, 334] width 89 height 42
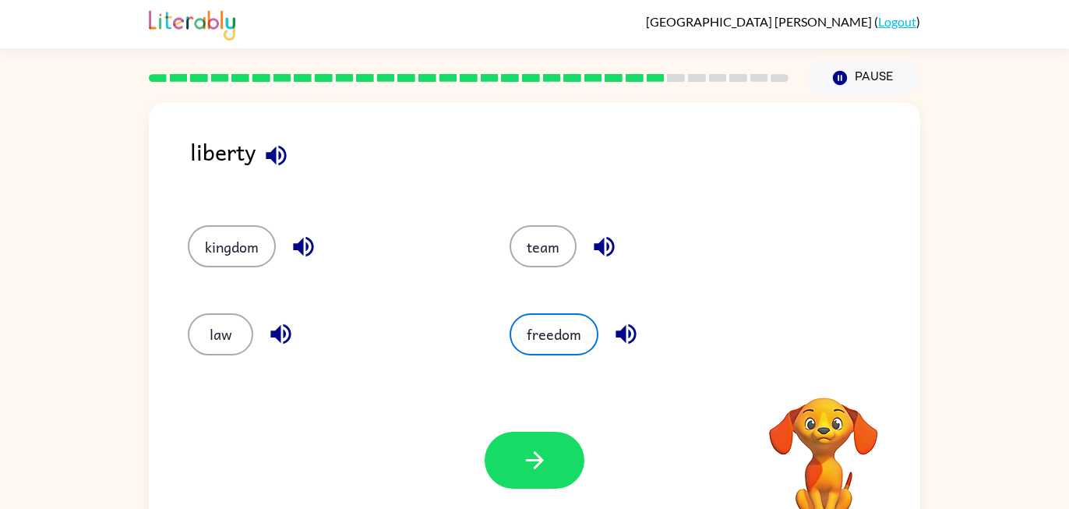
click at [531, 427] on div "Your browser must support playing .mp4 files to use Literably. Please try using…" at bounding box center [535, 460] width 772 height 175
click at [531, 450] on icon "button" at bounding box center [534, 460] width 27 height 27
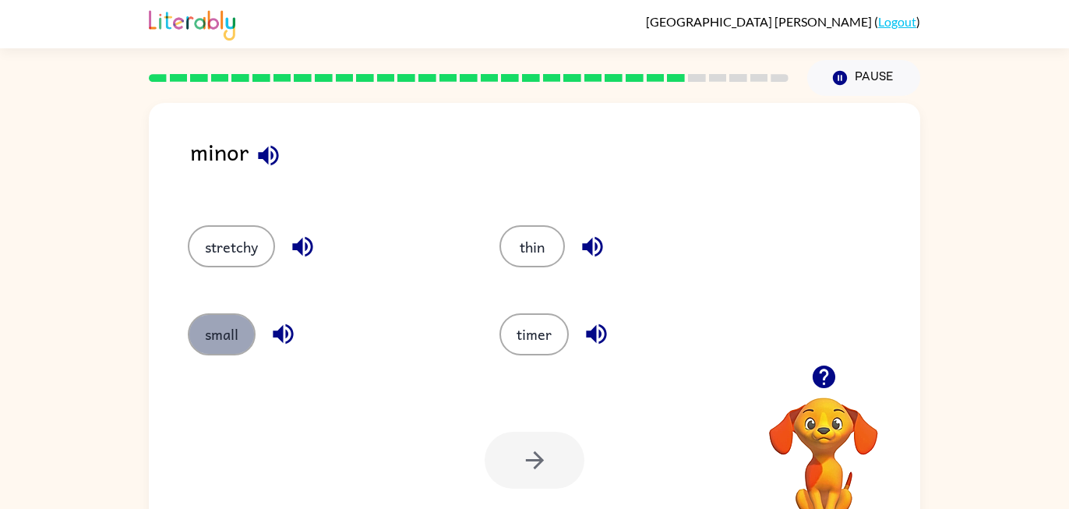
click at [214, 336] on button "small" at bounding box center [222, 334] width 68 height 42
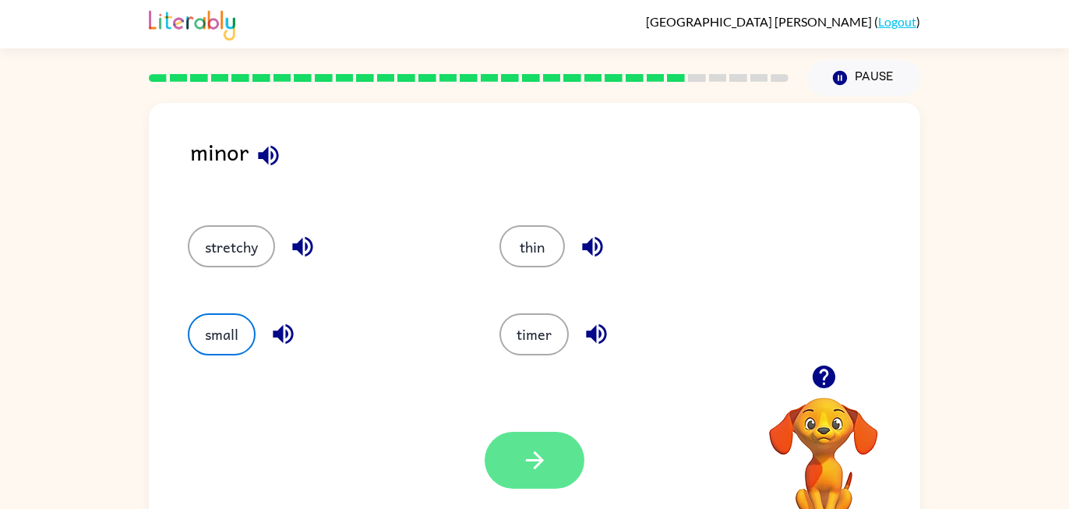
click at [509, 461] on button "button" at bounding box center [535, 460] width 100 height 57
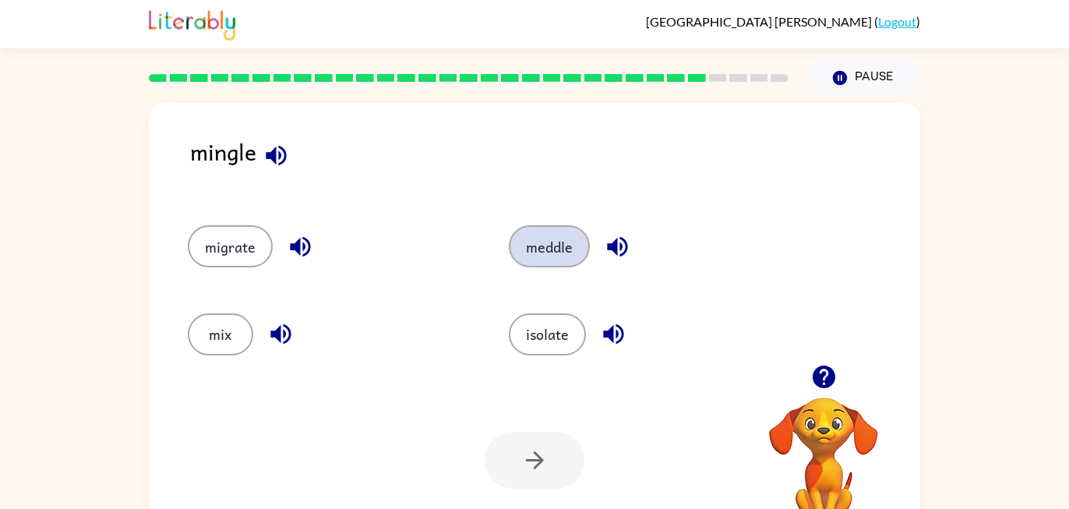
click at [532, 244] on button "meddle" at bounding box center [549, 246] width 81 height 42
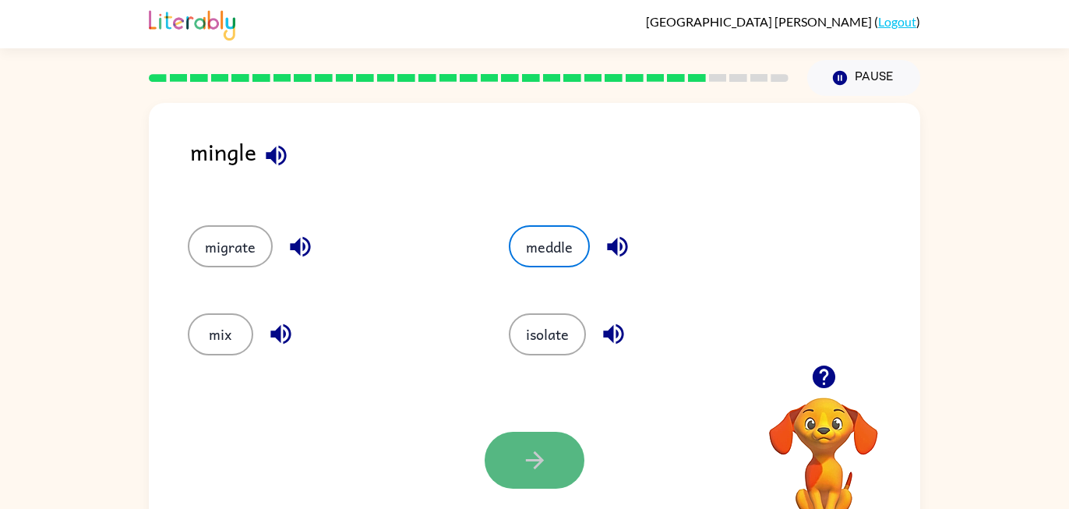
click at [533, 454] on icon "button" at bounding box center [534, 460] width 27 height 27
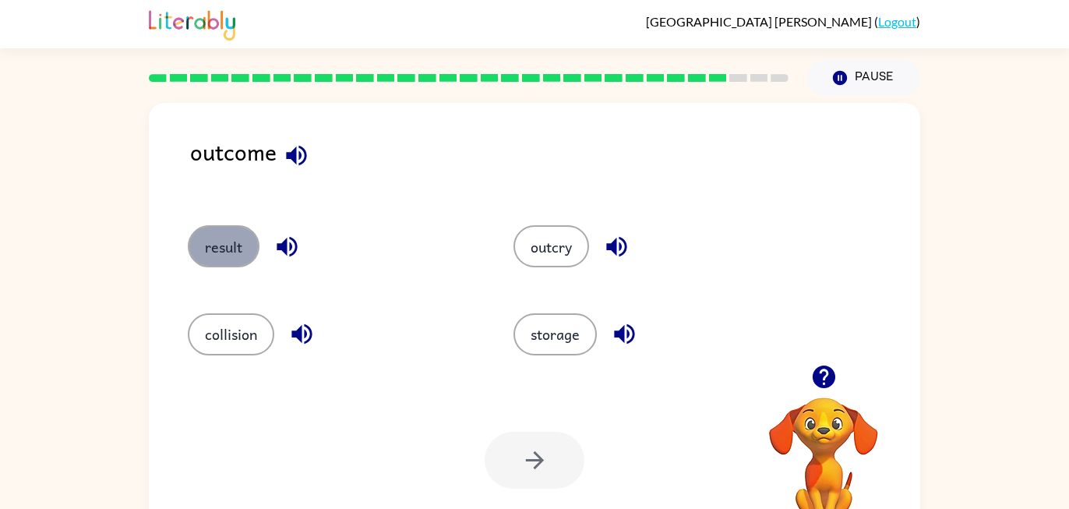
click at [233, 235] on button "result" at bounding box center [224, 246] width 72 height 42
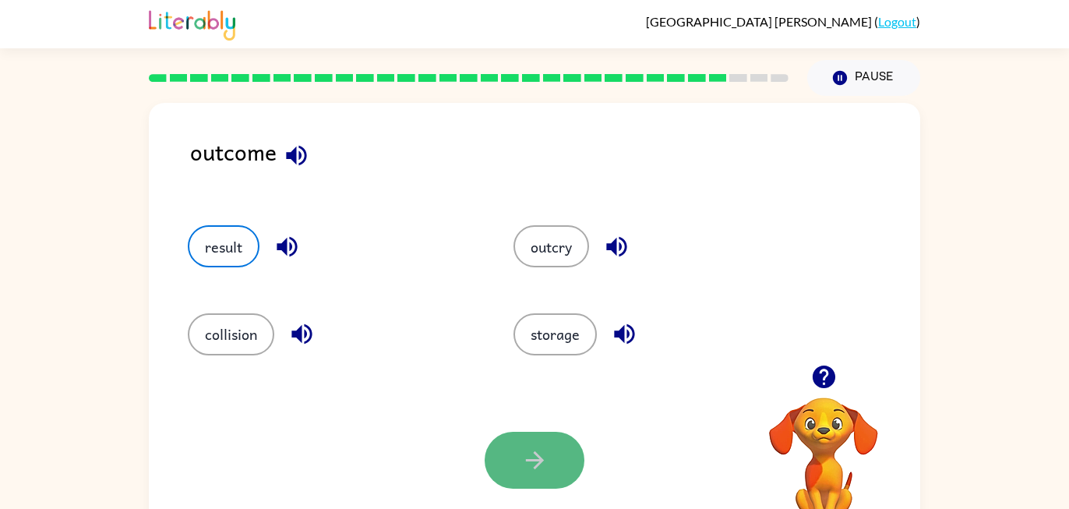
click at [532, 456] on icon "button" at bounding box center [534, 460] width 27 height 27
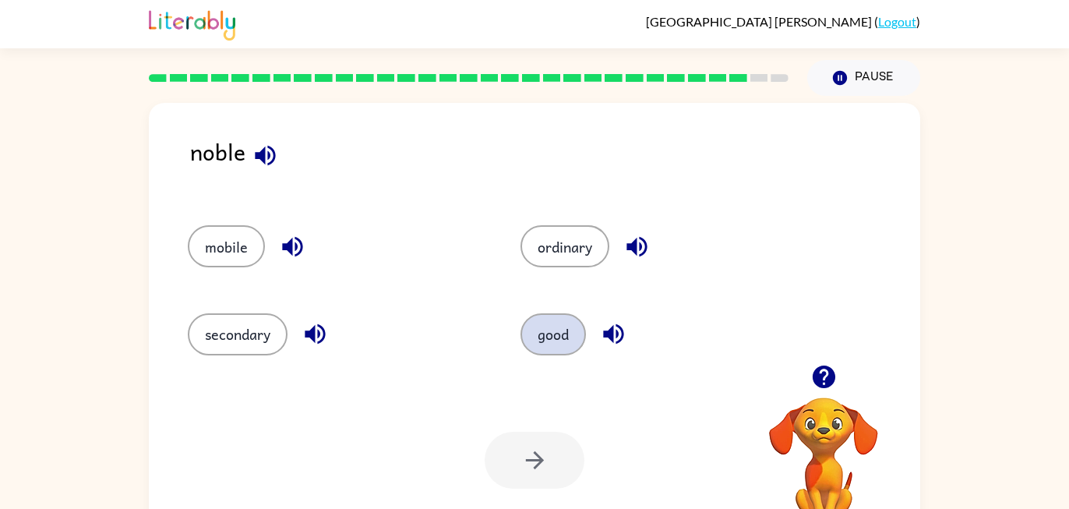
click at [574, 334] on button "good" at bounding box center [553, 334] width 65 height 42
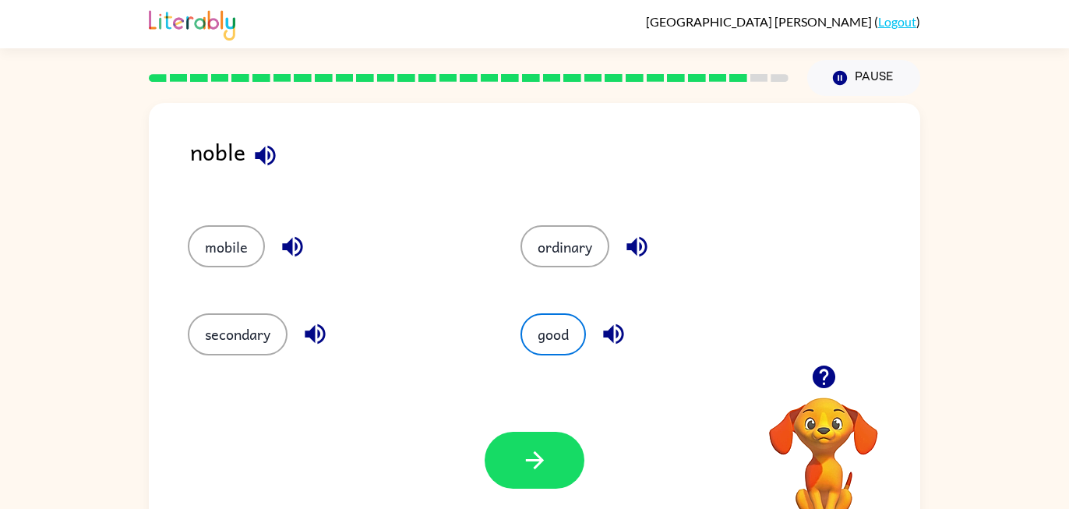
click at [551, 466] on button "button" at bounding box center [535, 460] width 100 height 57
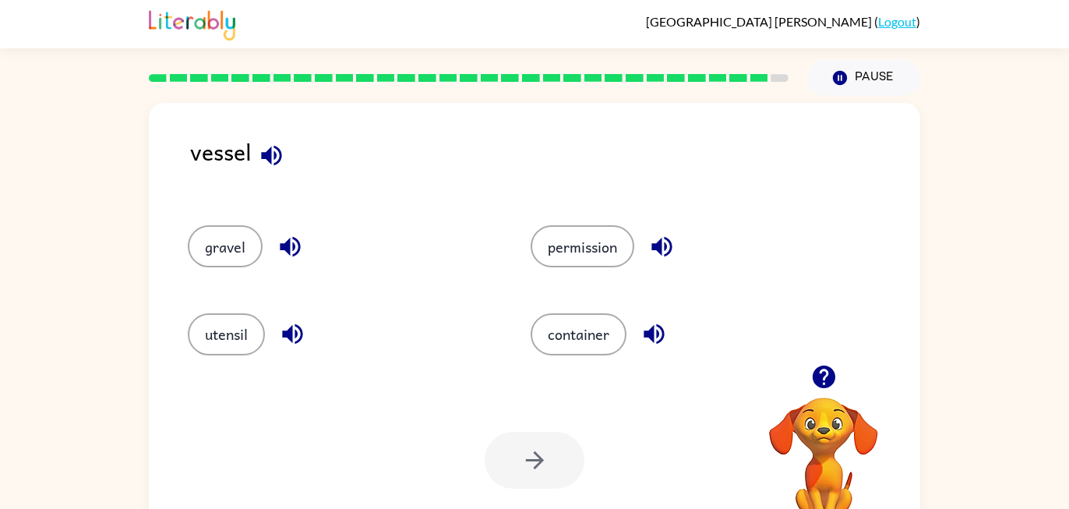
click at [553, 358] on div "container" at bounding box center [672, 327] width 343 height 87
click at [560, 332] on button "container" at bounding box center [579, 334] width 96 height 42
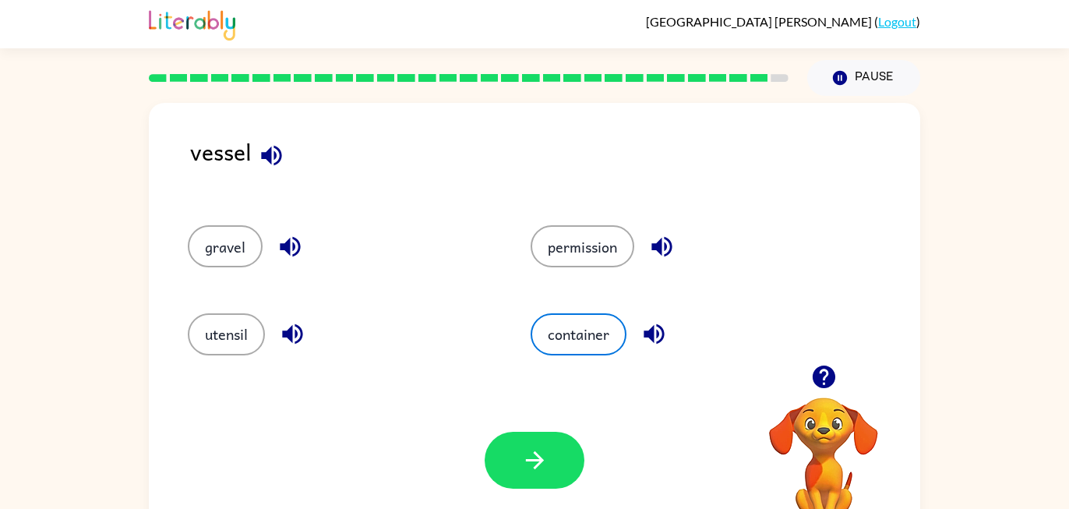
click at [558, 468] on button "button" at bounding box center [535, 460] width 100 height 57
